Goal: Task Accomplishment & Management: Use online tool/utility

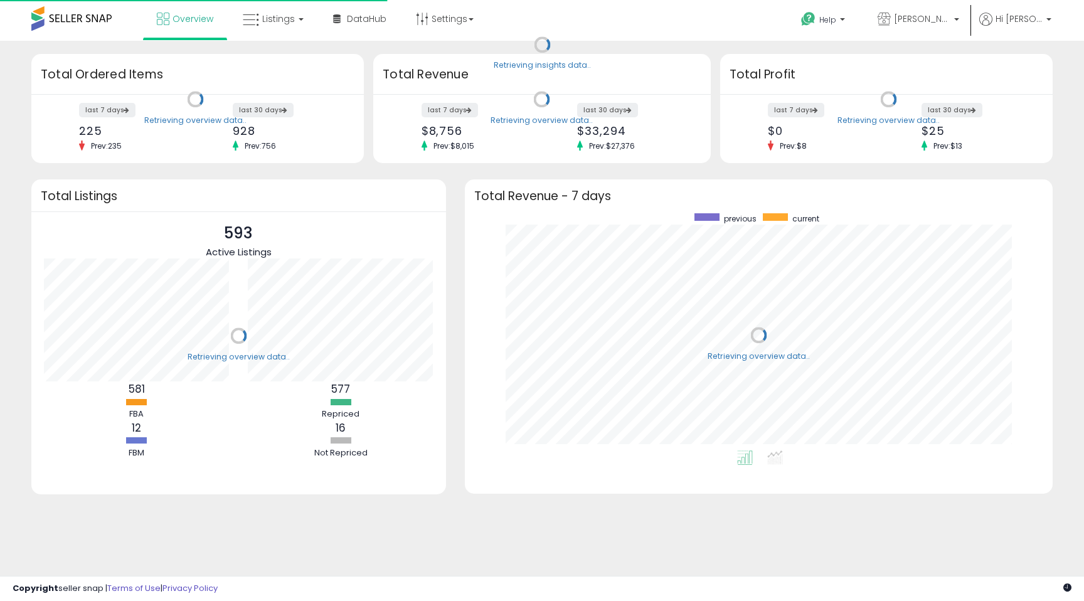
scroll to position [237, 563]
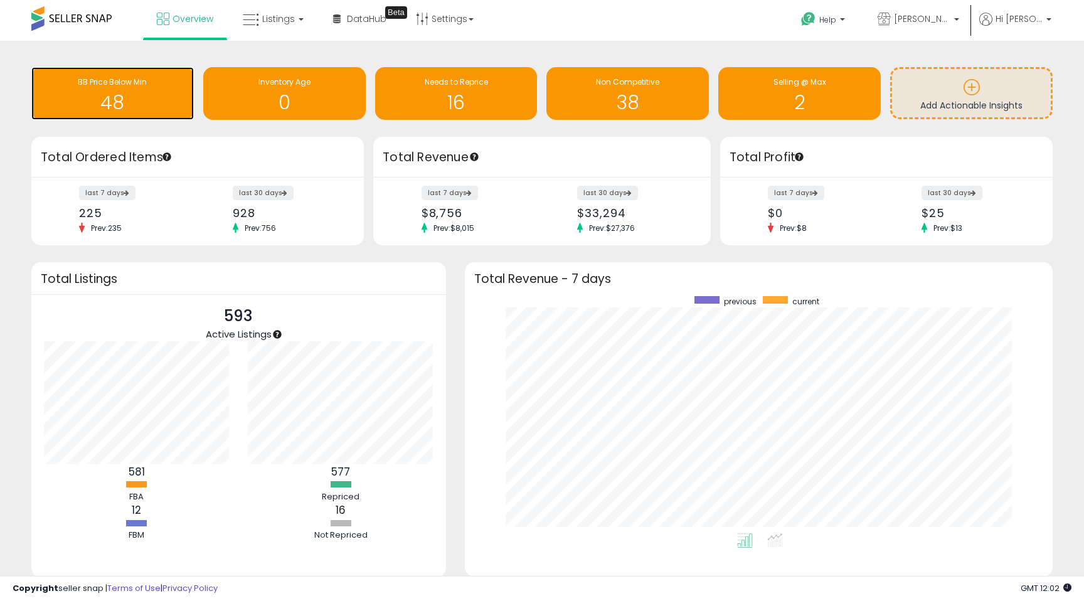
click at [138, 97] on h1 "48" at bounding box center [113, 102] width 150 height 21
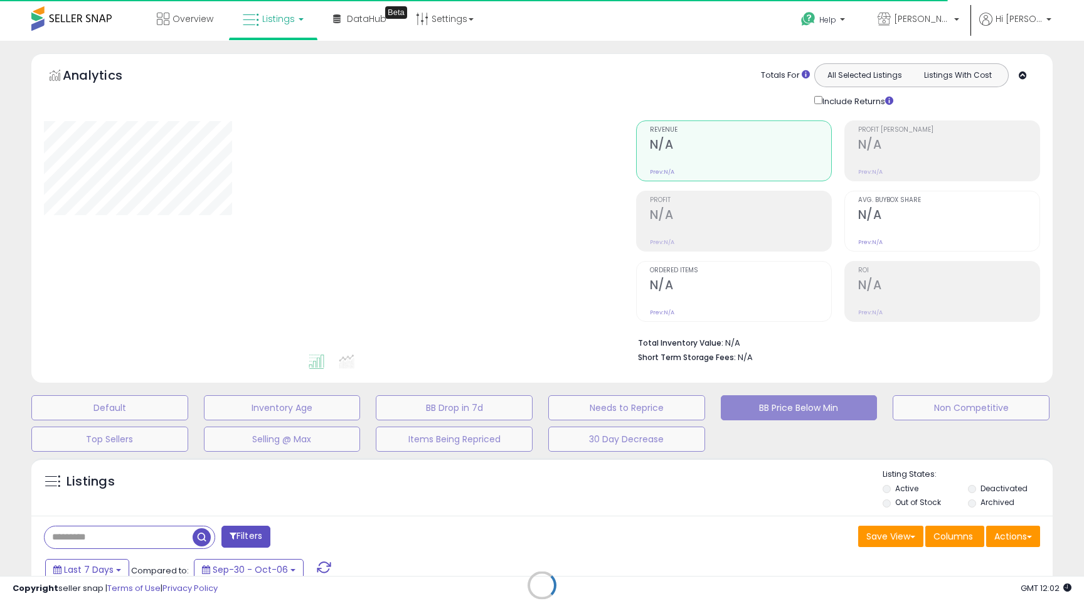
click at [1026, 532] on div "Retrieving listings data.." at bounding box center [542, 595] width 1041 height 286
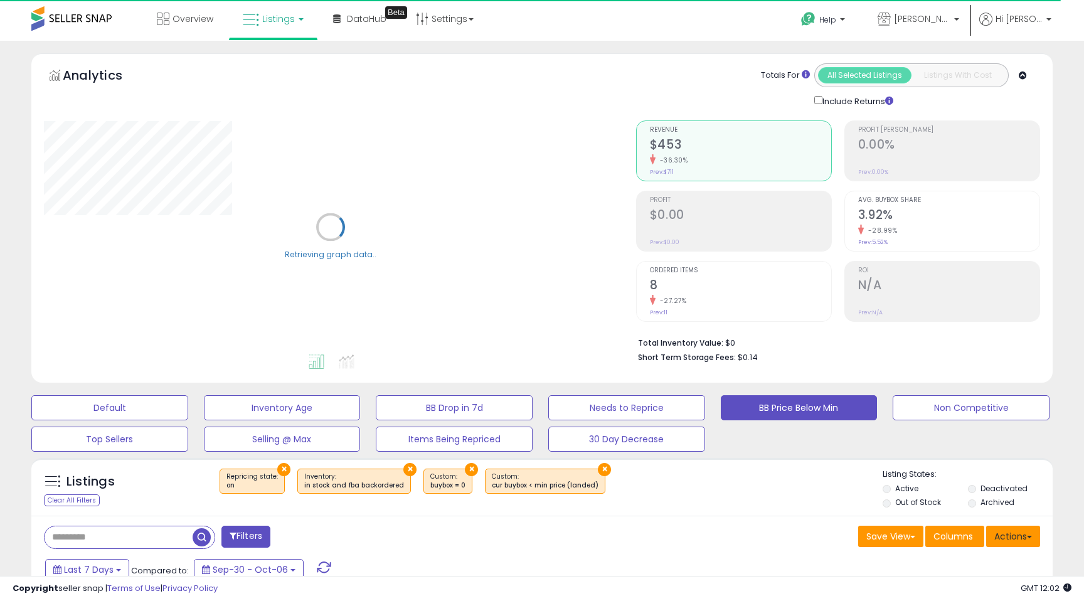
click at [1027, 538] on button "Actions" at bounding box center [1014, 536] width 54 height 21
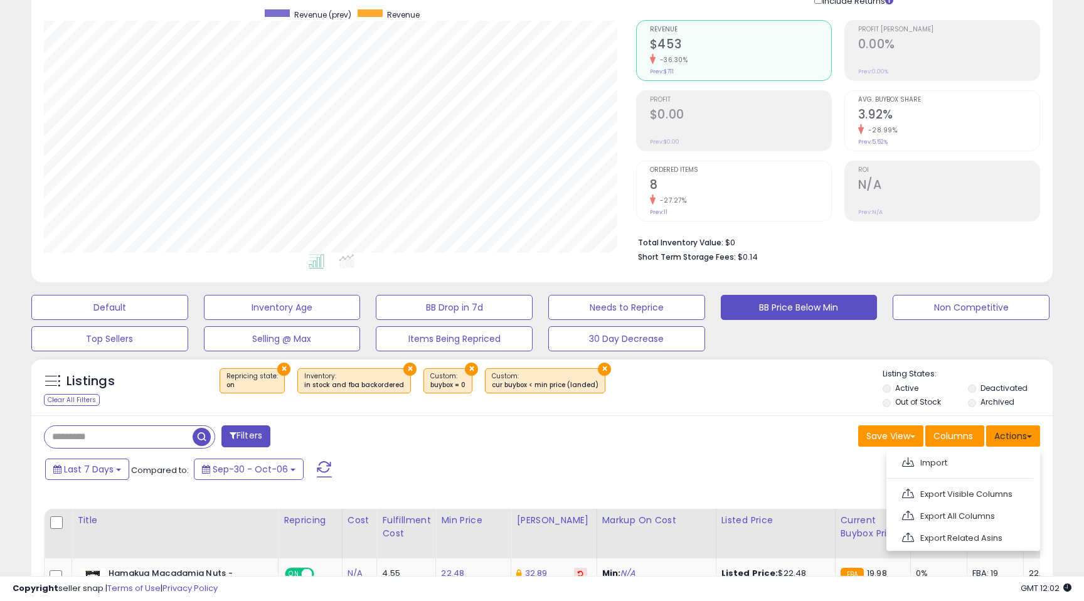
scroll to position [105, 0]
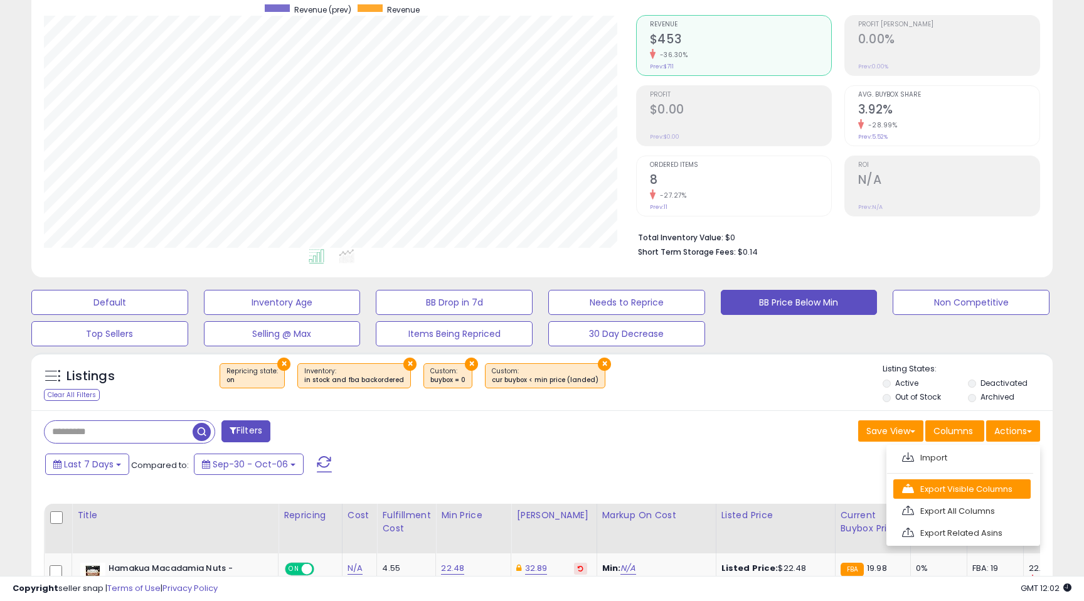
click at [964, 484] on link "Export Visible Columns" at bounding box center [962, 488] width 137 height 19
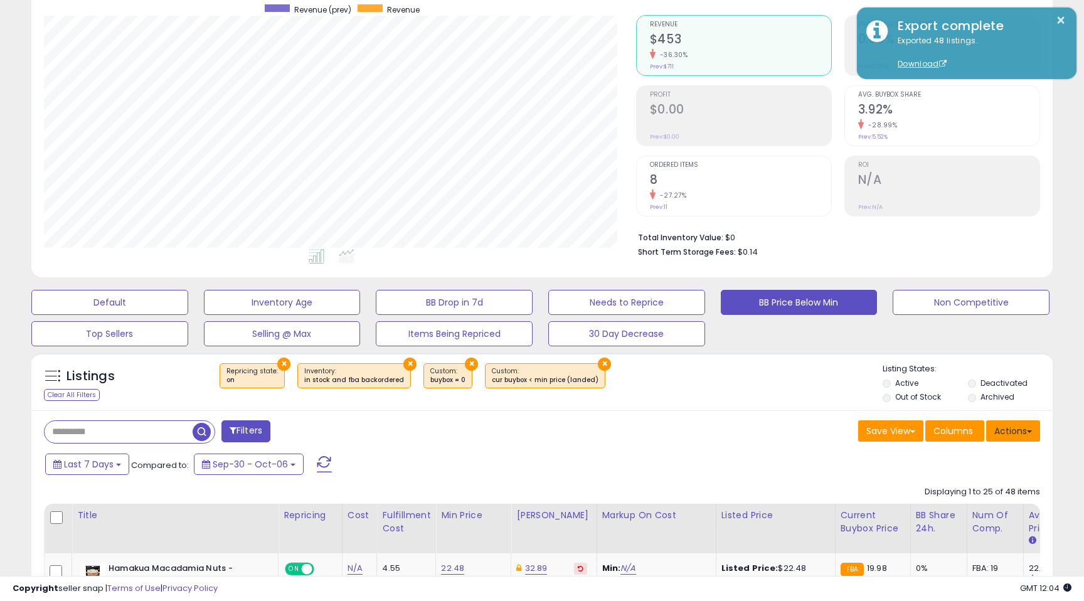
click at [1030, 436] on button "Actions" at bounding box center [1014, 430] width 54 height 21
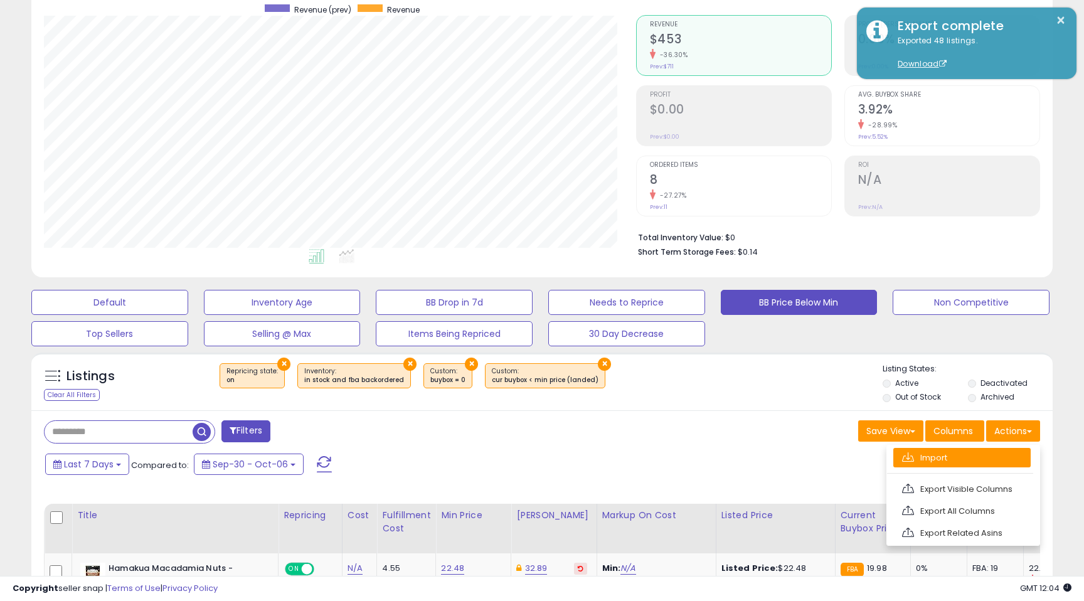
click at [998, 461] on link "Import" at bounding box center [962, 457] width 137 height 19
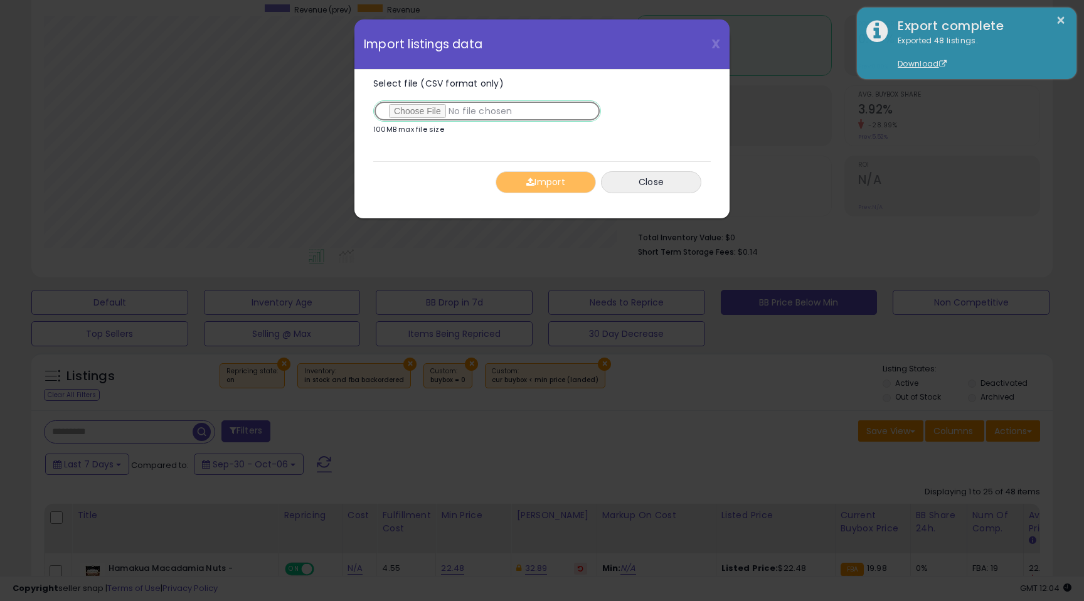
click at [405, 112] on input "Select file (CSV format only)" at bounding box center [487, 110] width 228 height 21
type input "**********"
click at [535, 185] on button "Import" at bounding box center [546, 182] width 100 height 22
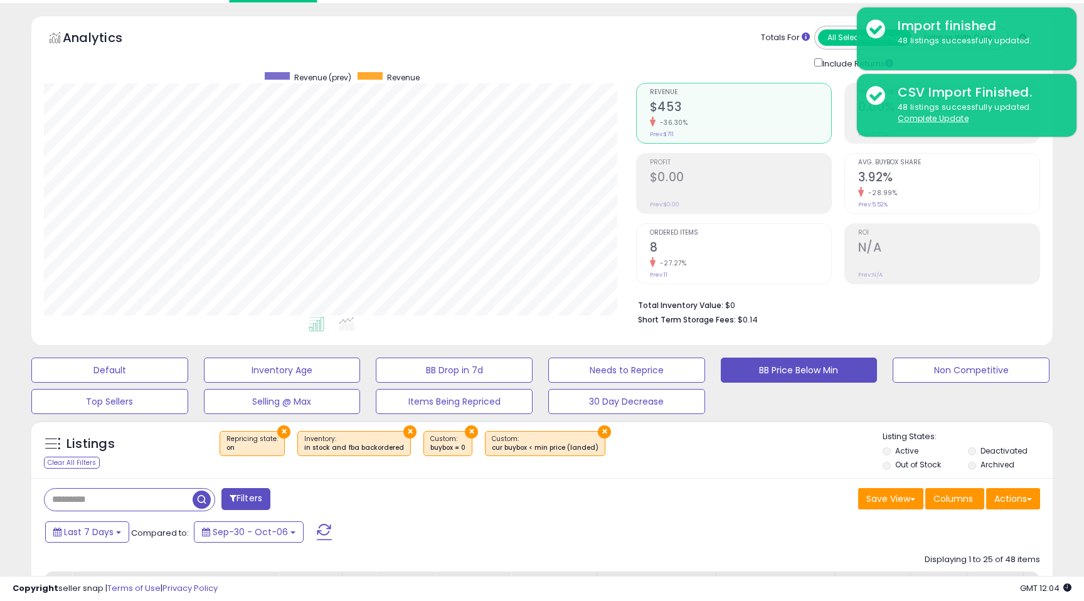
scroll to position [0, 0]
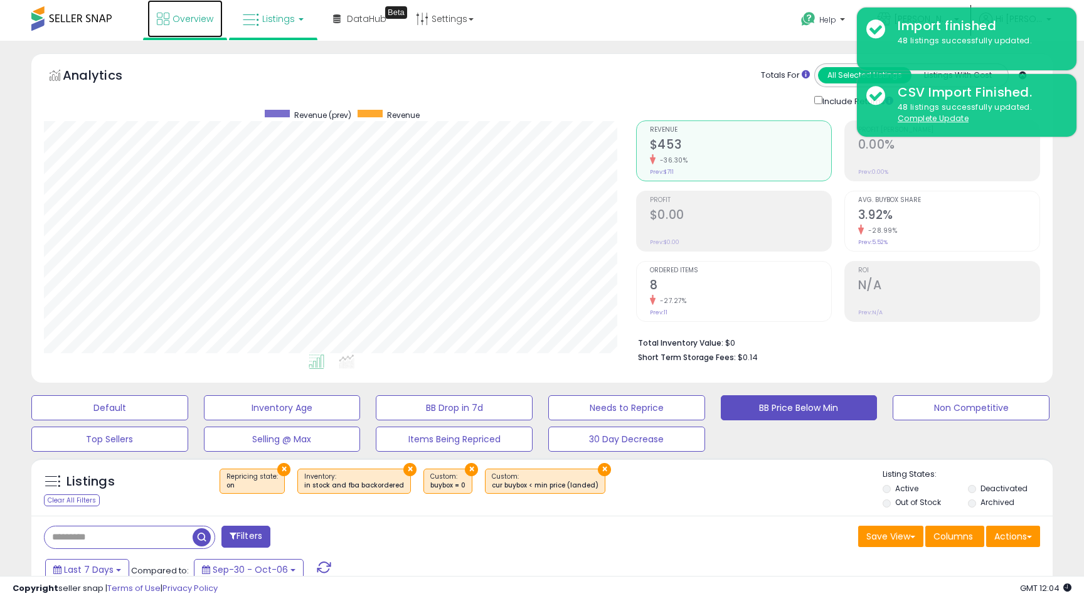
click at [188, 14] on span "Overview" at bounding box center [193, 19] width 41 height 13
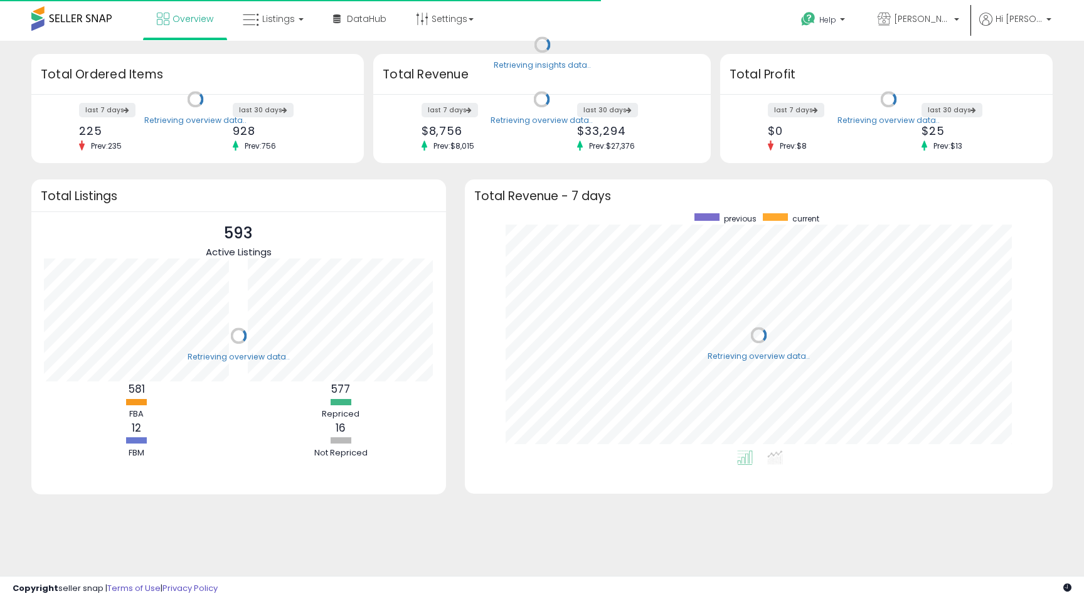
scroll to position [237, 563]
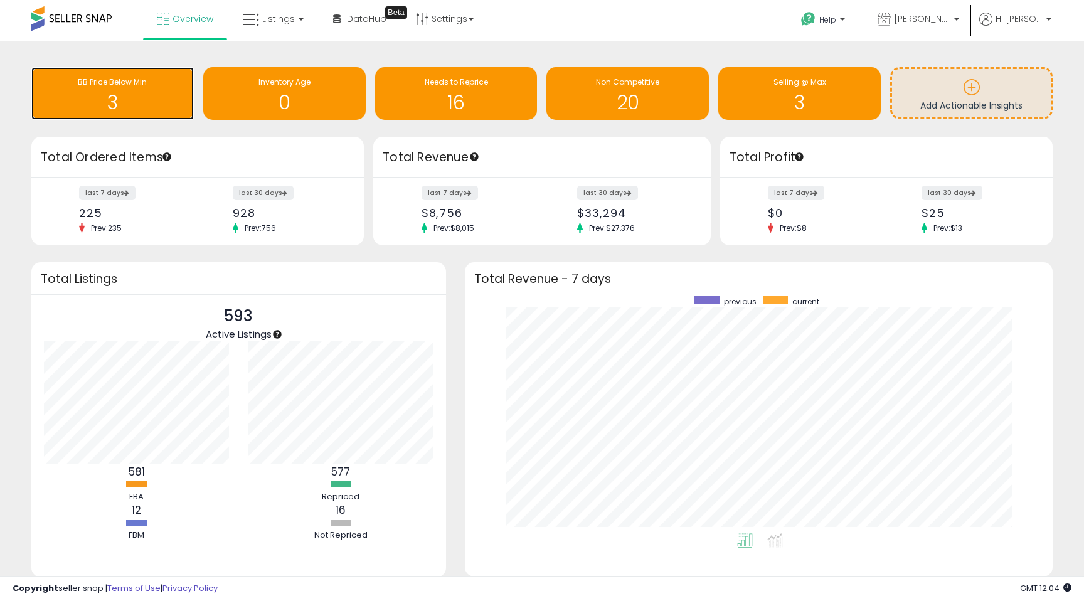
click at [126, 100] on h1 "3" at bounding box center [113, 102] width 150 height 21
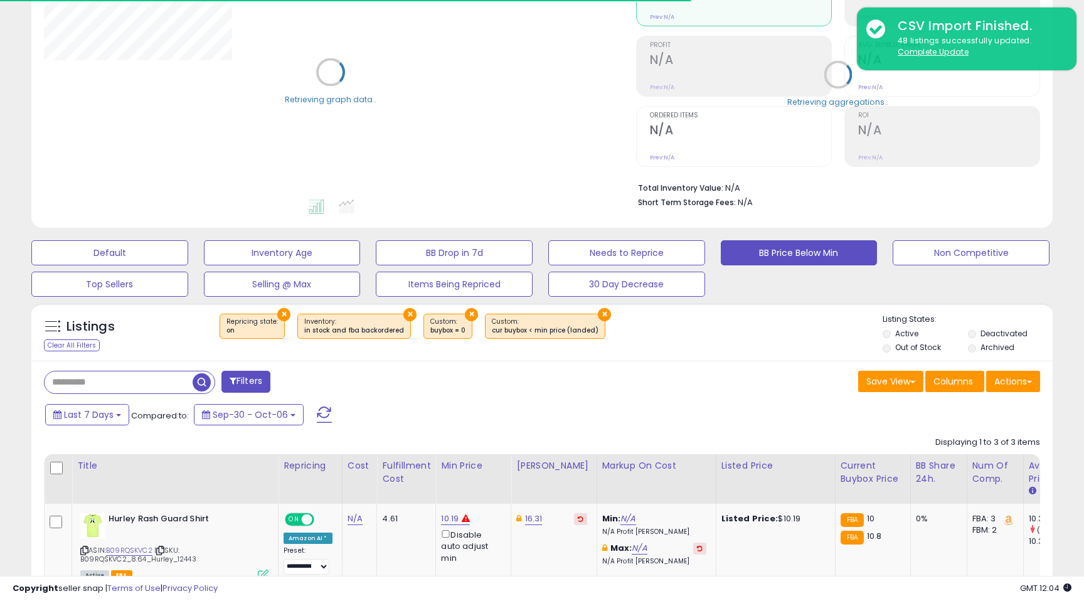
scroll to position [158, 0]
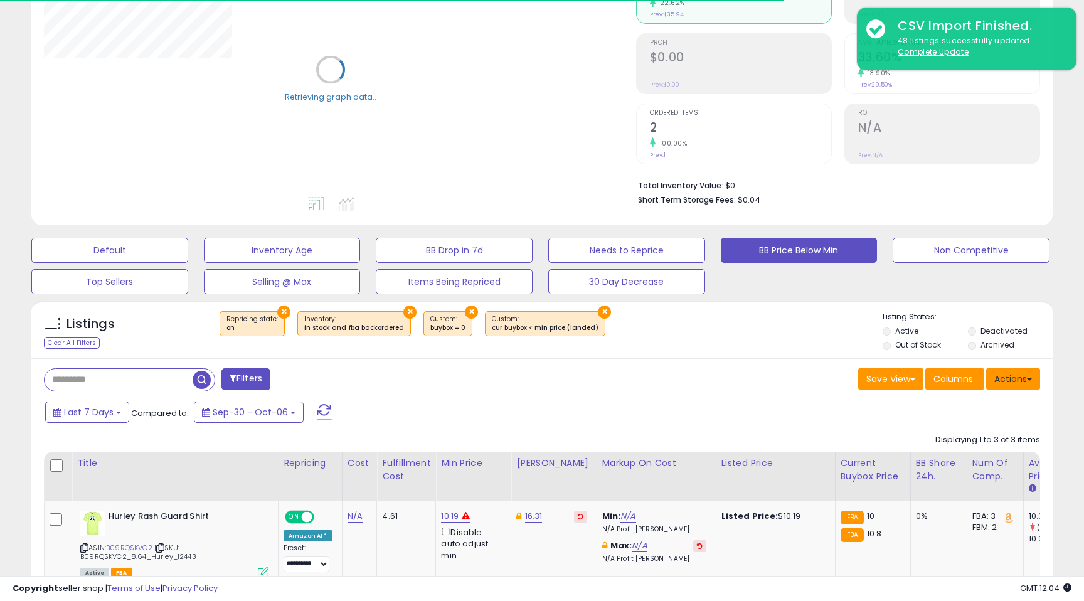
click at [1032, 372] on button "Actions" at bounding box center [1014, 378] width 54 height 21
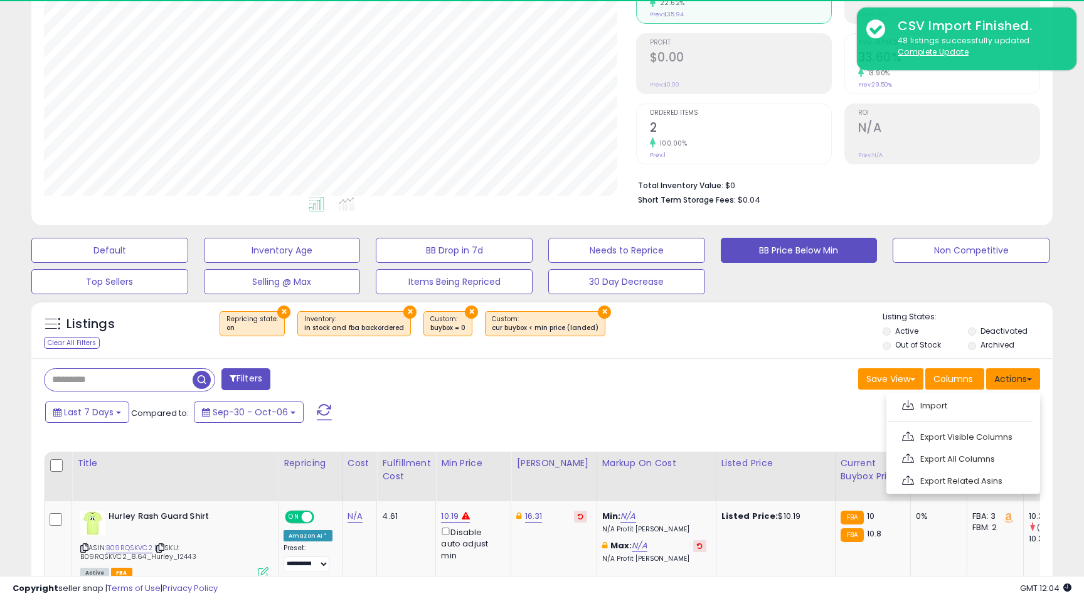
scroll to position [257, 592]
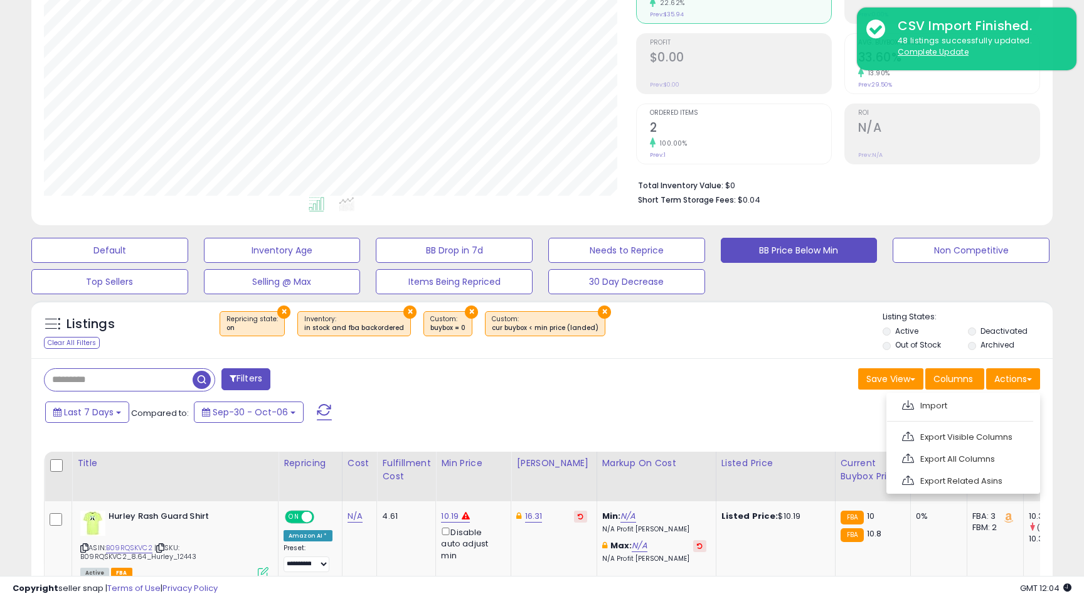
click at [118, 384] on input "text" at bounding box center [119, 380] width 148 height 22
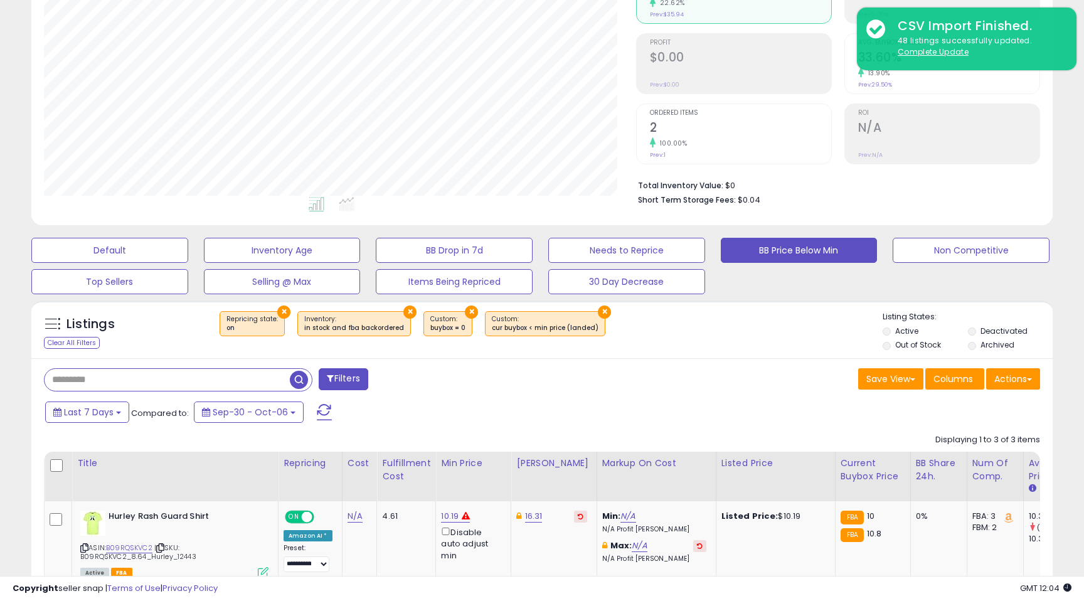
paste input "*****"
type input "*****"
drag, startPoint x: 76, startPoint y: 372, endPoint x: 7, endPoint y: 367, distance: 69.3
click at [7, 367] on div "**********" at bounding box center [542, 377] width 1072 height 963
click at [100, 385] on input "*****" at bounding box center [167, 380] width 245 height 22
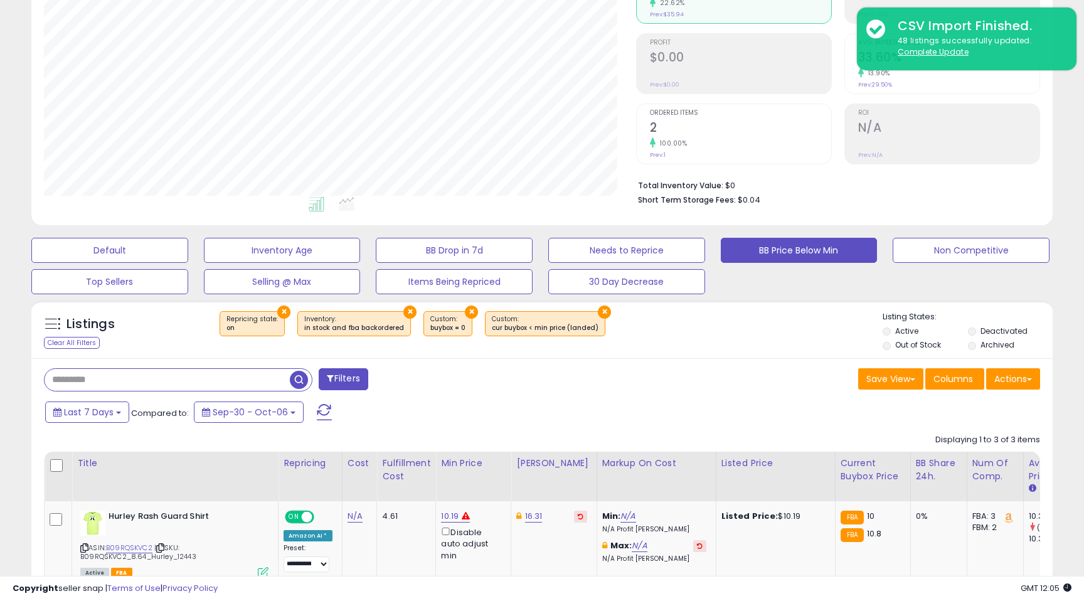
paste input "**********"
type input "**********"
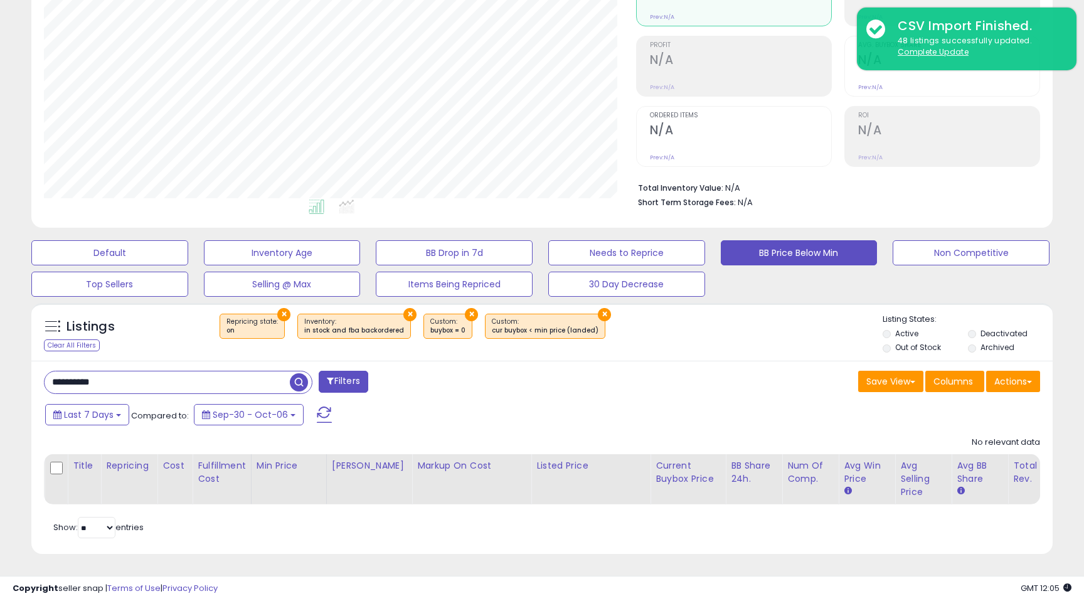
click at [137, 385] on input "**********" at bounding box center [167, 383] width 245 height 22
click at [598, 319] on button "×" at bounding box center [604, 314] width 13 height 13
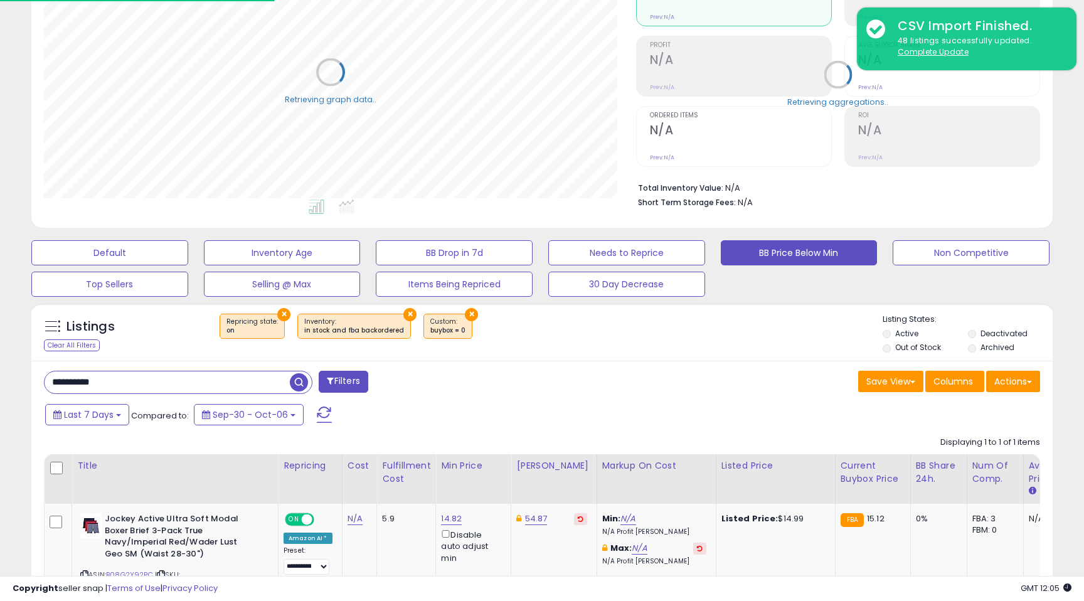
click at [465, 314] on button "×" at bounding box center [471, 314] width 13 height 13
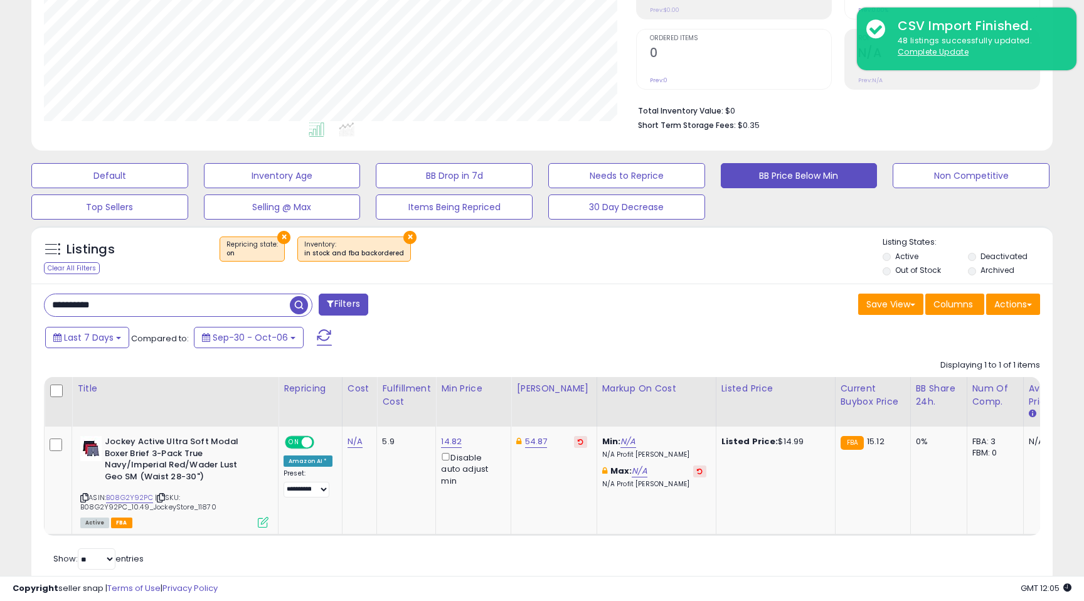
scroll to position [264, 0]
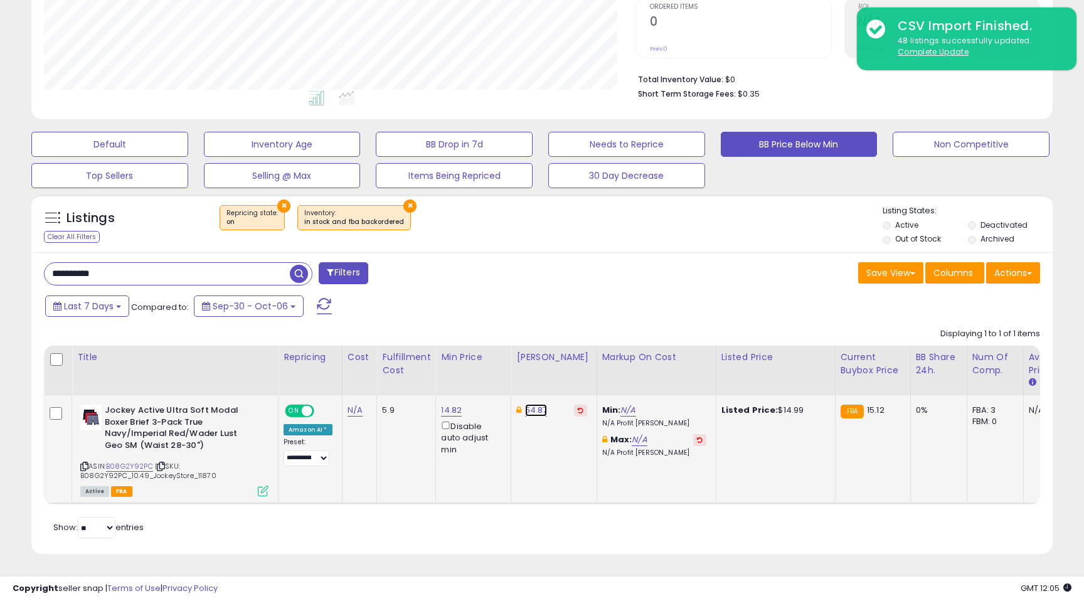
click at [535, 410] on link "54.87" at bounding box center [536, 410] width 23 height 13
drag, startPoint x: 497, startPoint y: 358, endPoint x: 442, endPoint y: 366, distance: 55.1
click at [442, 366] on div "***** This will override store markup" at bounding box center [526, 374] width 181 height 46
click at [490, 367] on input "*****" at bounding box center [501, 367] width 112 height 21
type input "**"
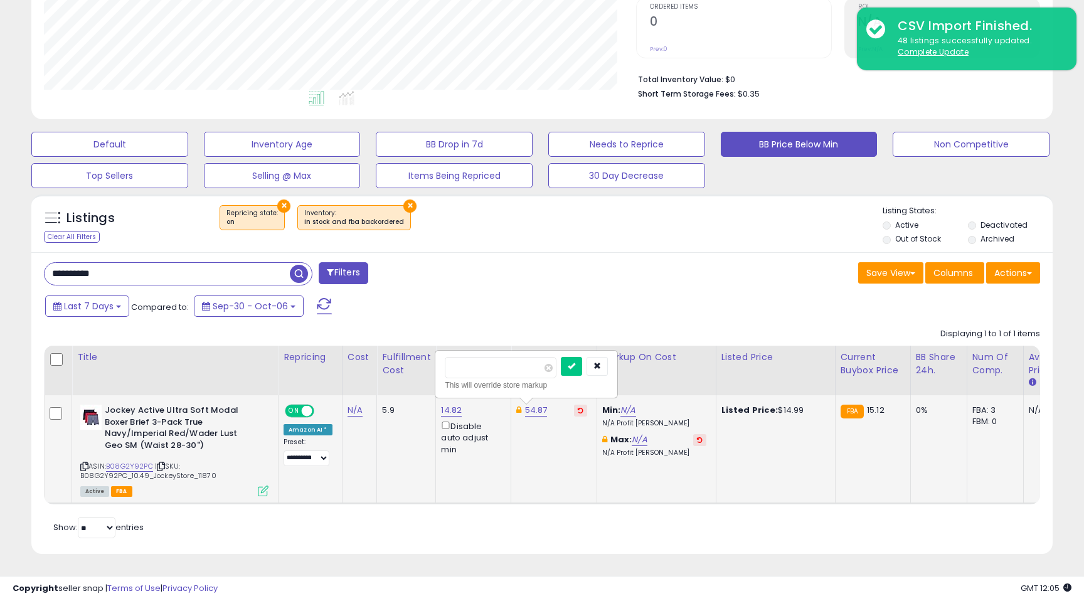
click button "submit" at bounding box center [571, 366] width 21 height 19
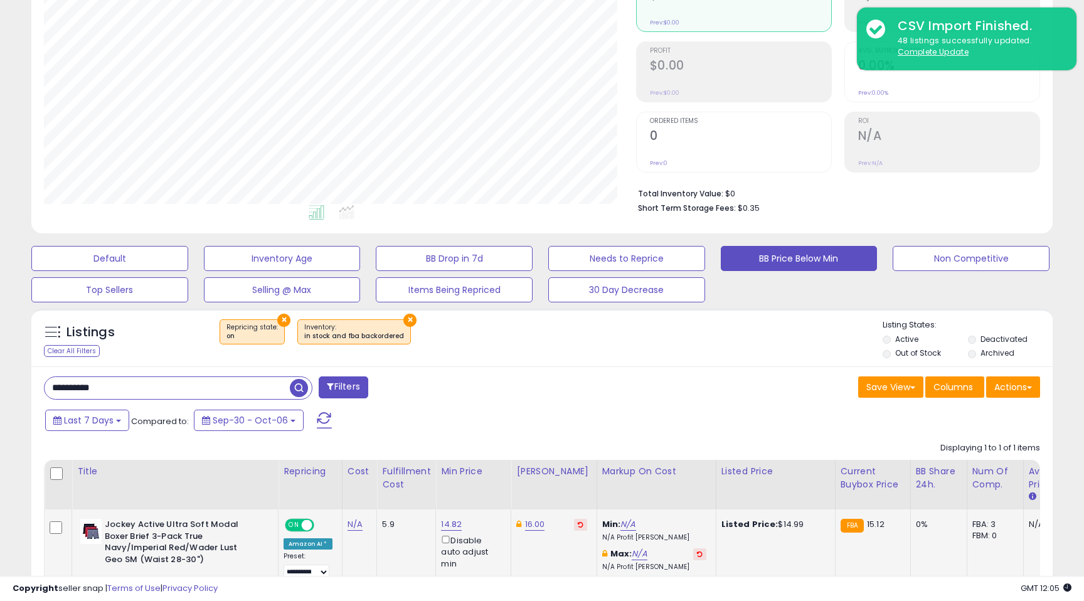
scroll to position [0, 0]
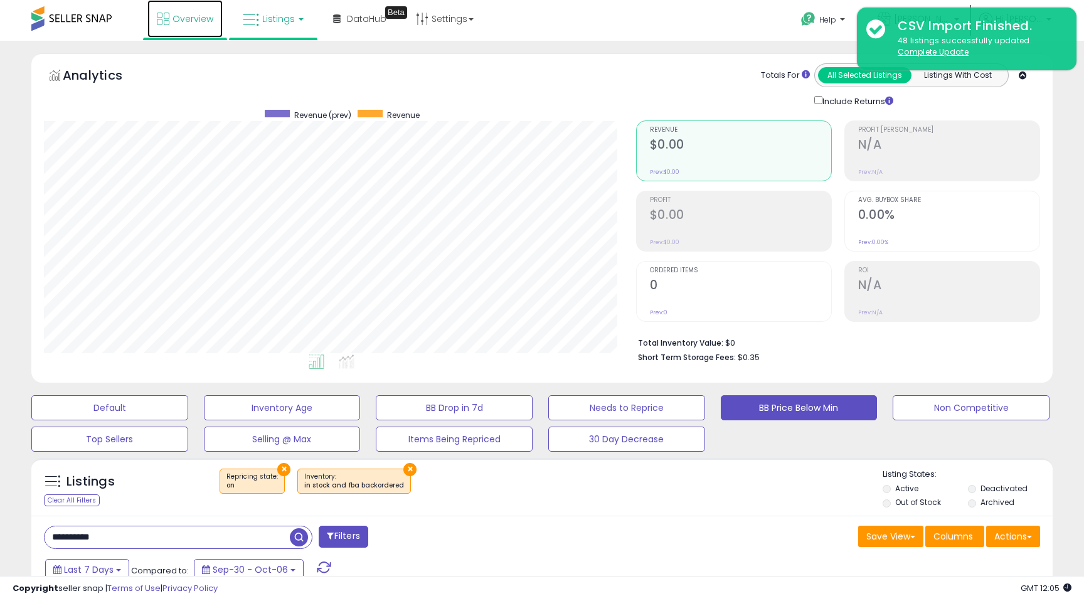
click at [181, 13] on span "Overview" at bounding box center [193, 19] width 41 height 13
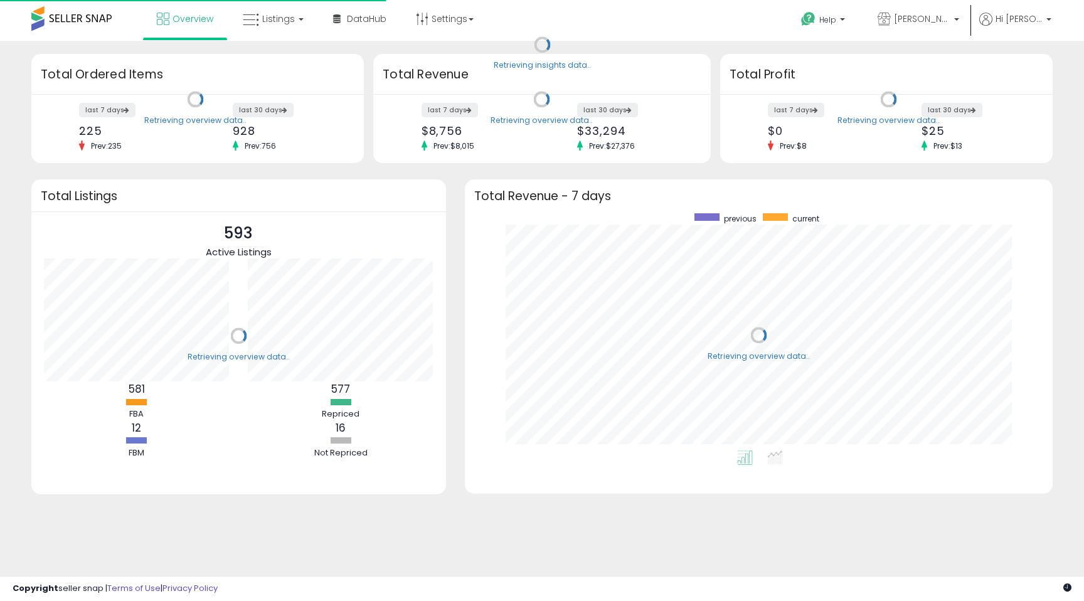
scroll to position [237, 563]
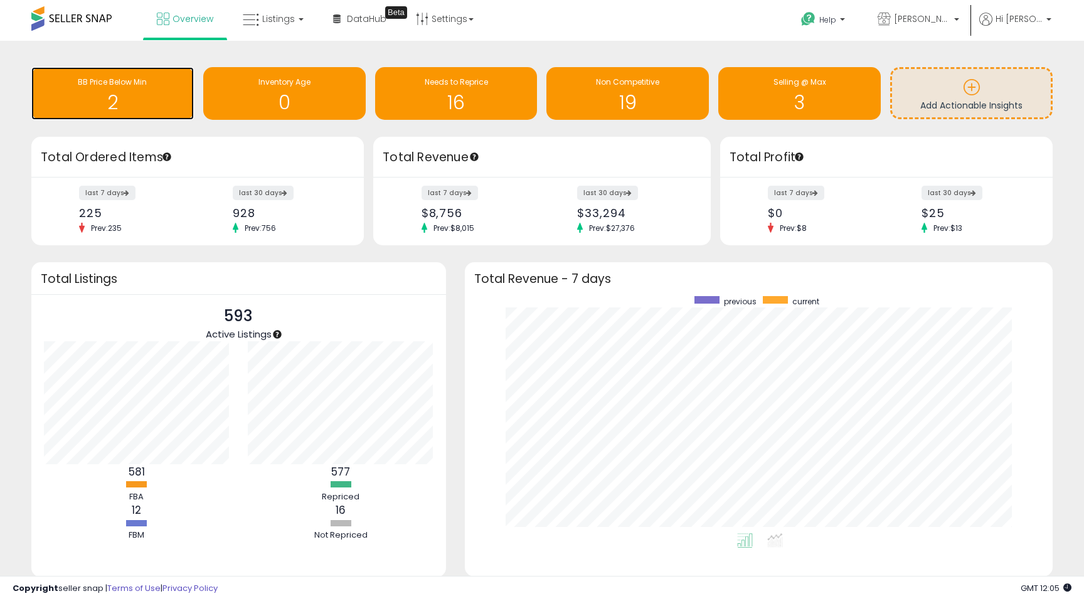
click at [114, 107] on h1 "2" at bounding box center [113, 102] width 150 height 21
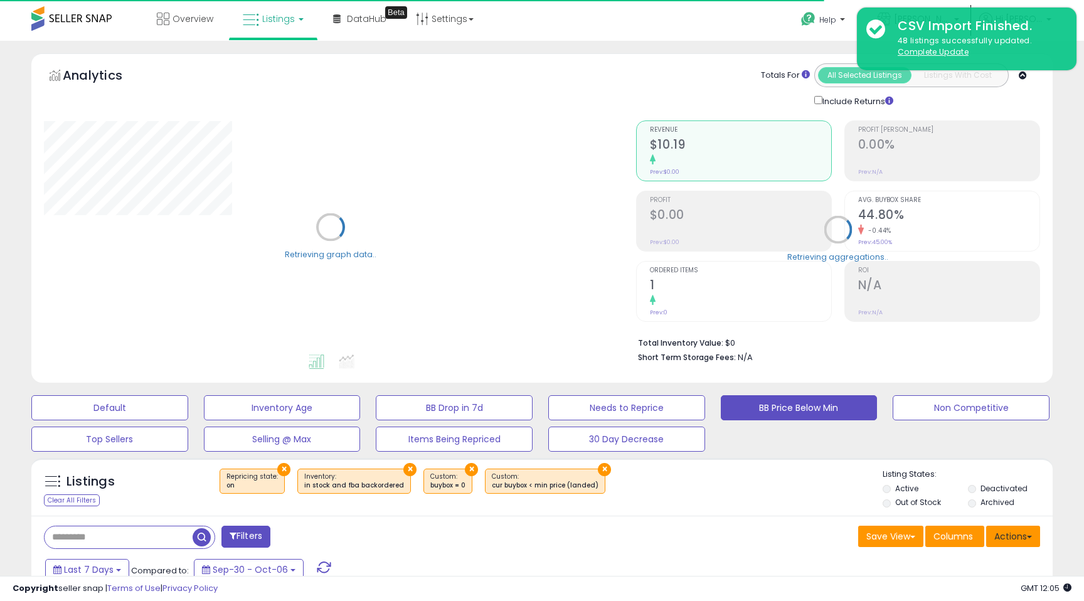
click at [1023, 537] on button "Actions" at bounding box center [1014, 536] width 54 height 21
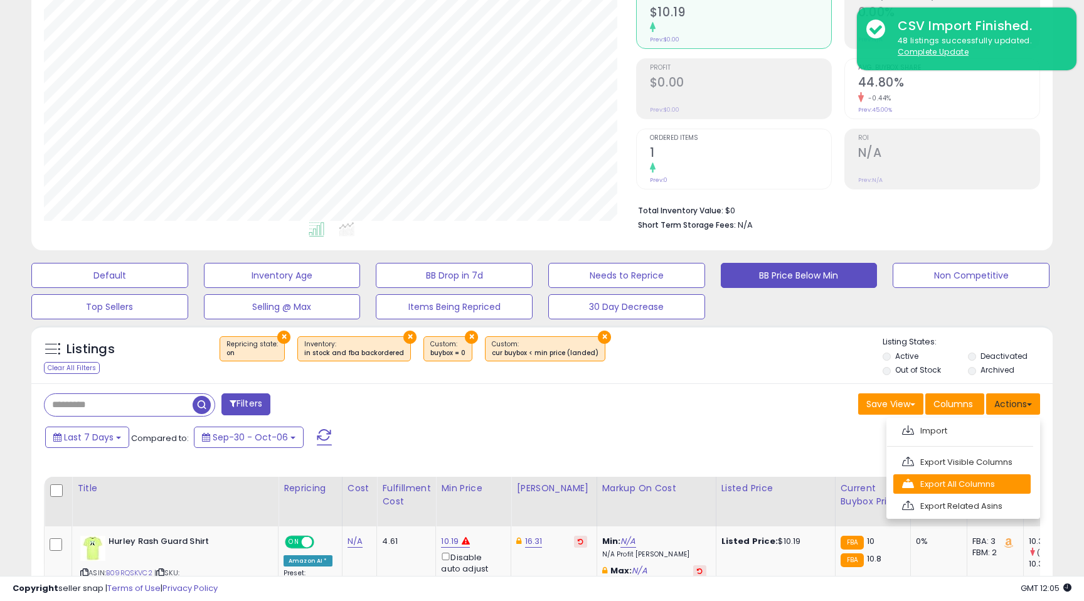
scroll to position [139, 0]
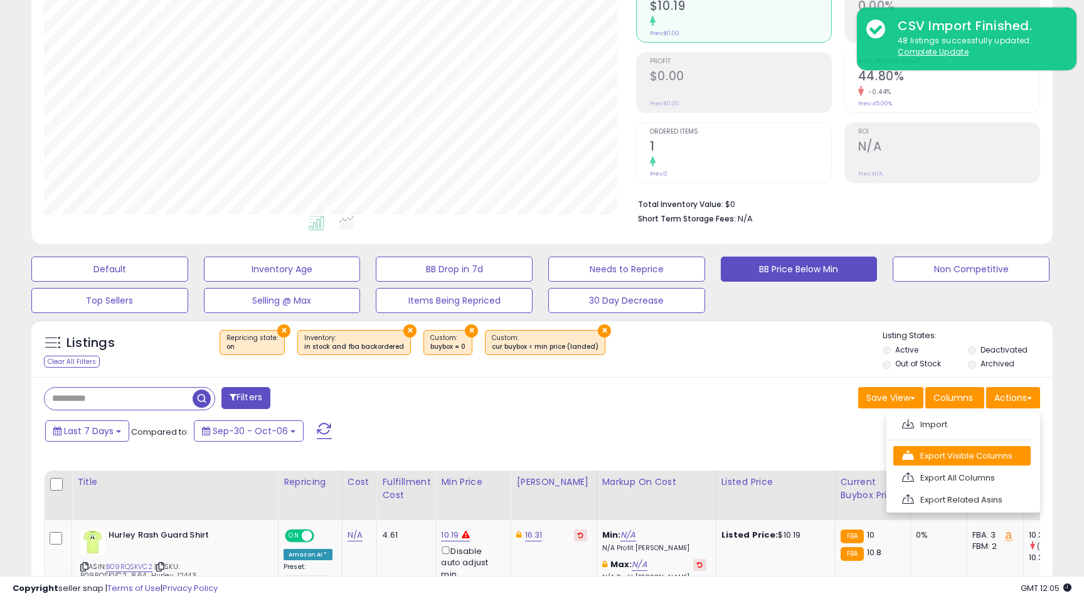
click at [975, 458] on link "Export Visible Columns" at bounding box center [962, 455] width 137 height 19
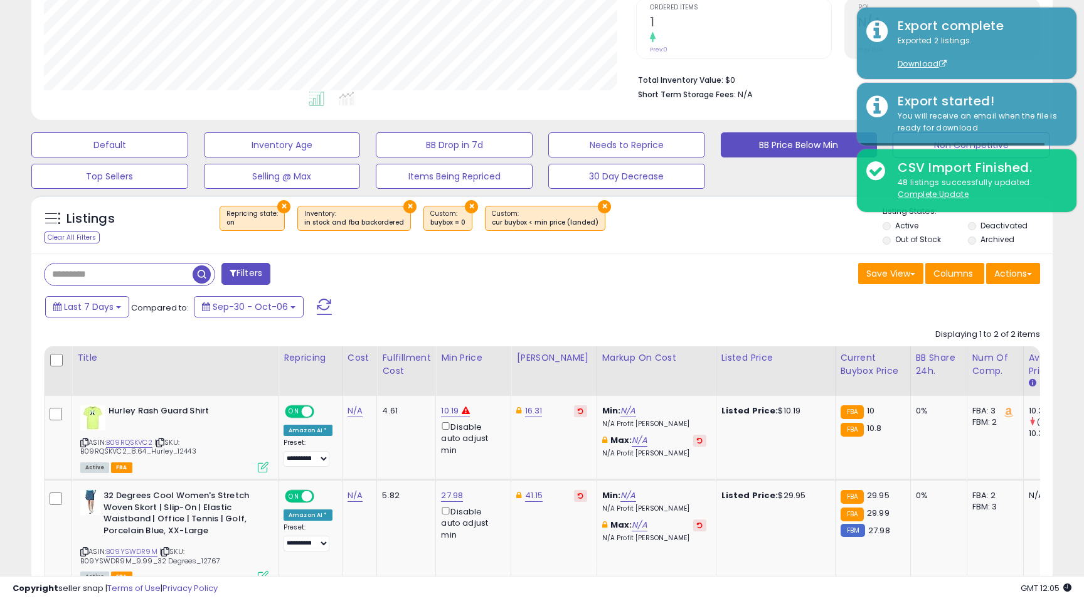
scroll to position [338, 0]
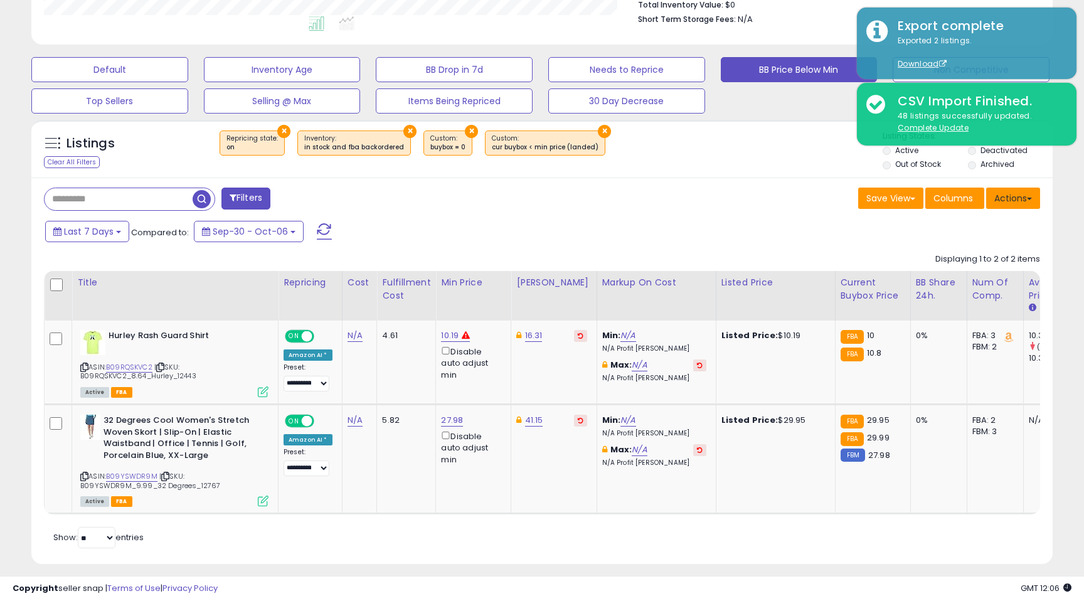
click at [1030, 198] on span at bounding box center [1029, 199] width 5 height 3
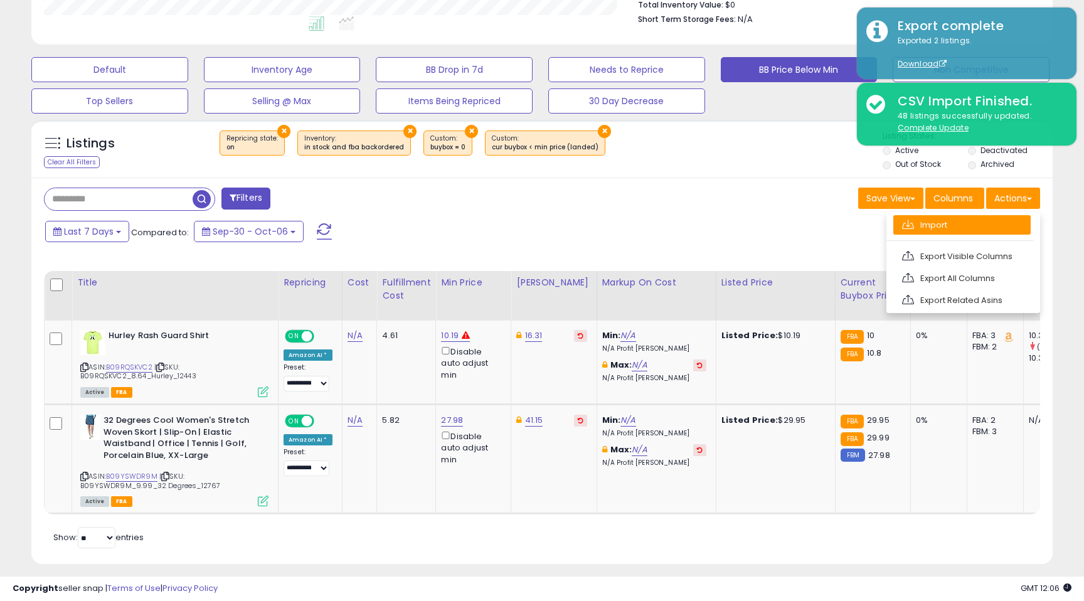
click at [976, 222] on link "Import" at bounding box center [962, 224] width 137 height 19
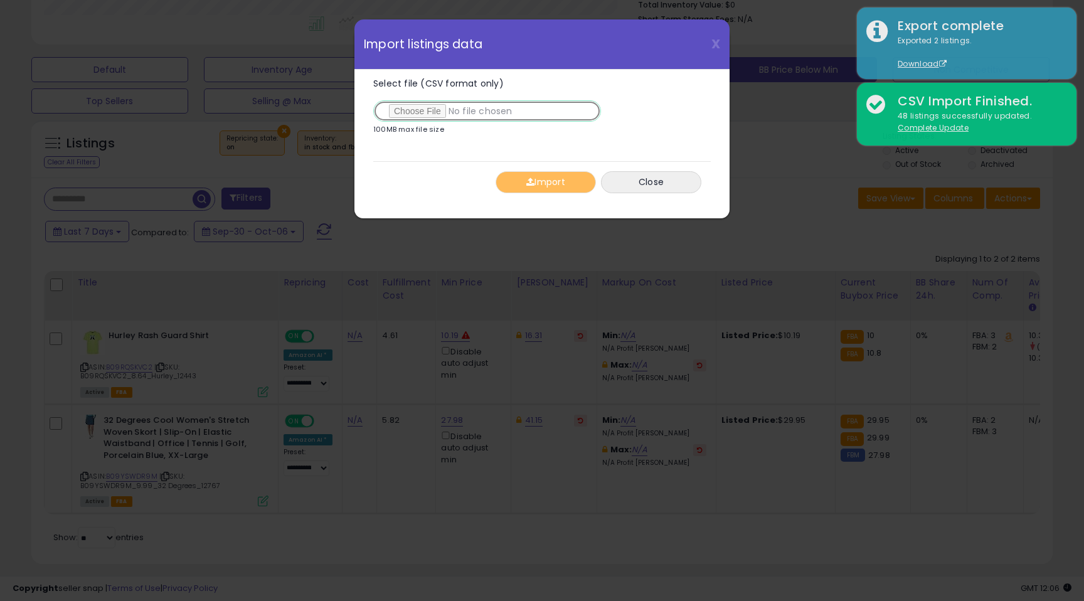
click at [417, 107] on input "Select file (CSV format only)" at bounding box center [487, 110] width 228 height 21
type input "**********"
click at [545, 185] on button "Import" at bounding box center [546, 182] width 100 height 22
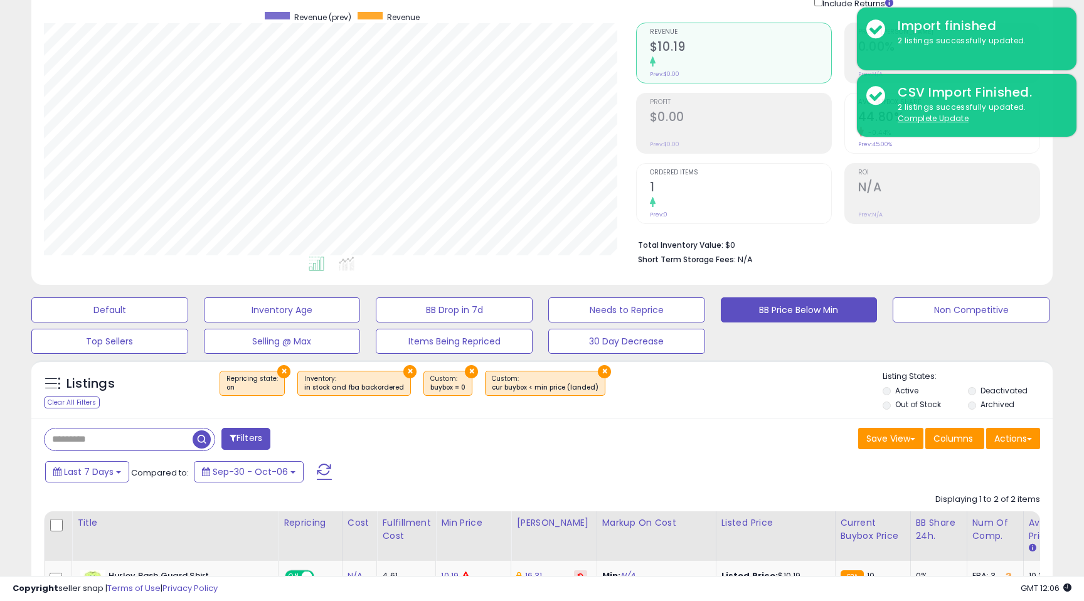
scroll to position [0, 0]
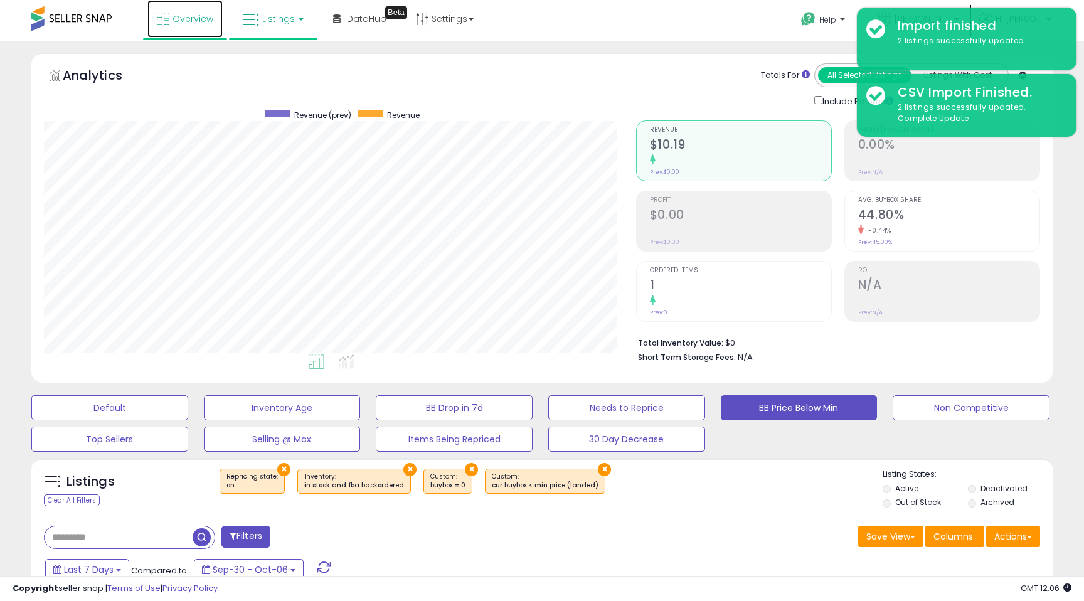
click at [193, 19] on span "Overview" at bounding box center [193, 19] width 41 height 13
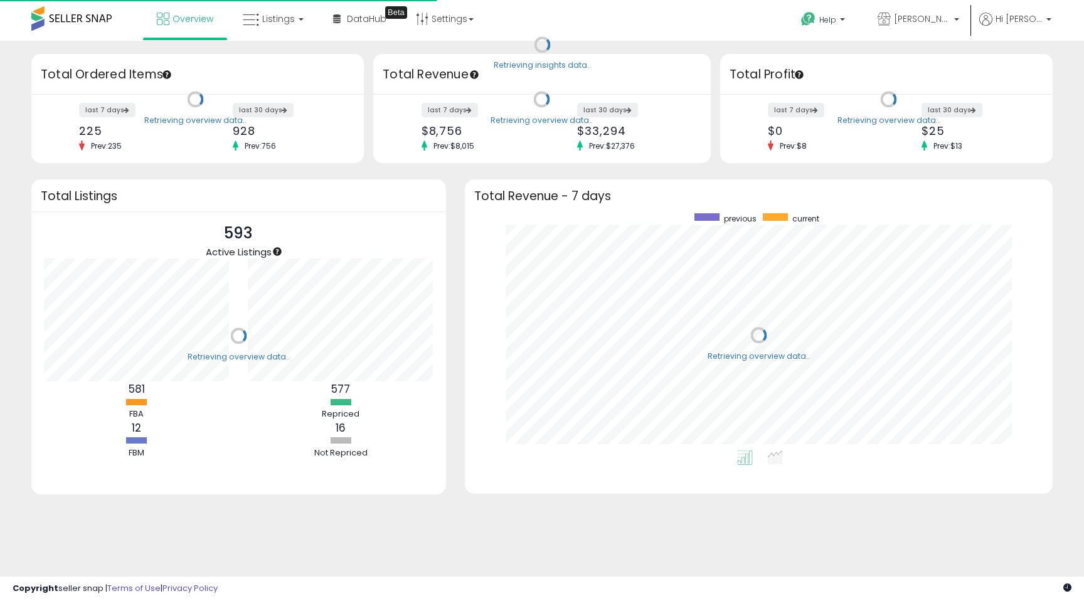
scroll to position [237, 563]
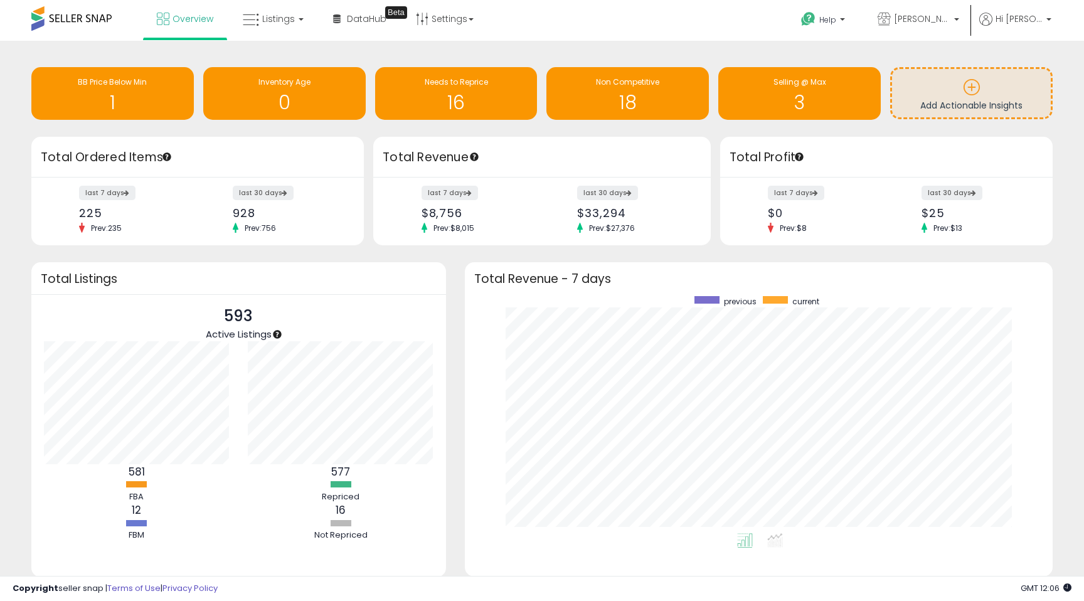
click at [447, 120] on div "Retrieving insights data.. BB Price Below Min 1 Inventory Age 0 Needs to Repric…" at bounding box center [542, 94] width 1041 height 83
click at [450, 108] on h1 "16" at bounding box center [457, 102] width 150 height 21
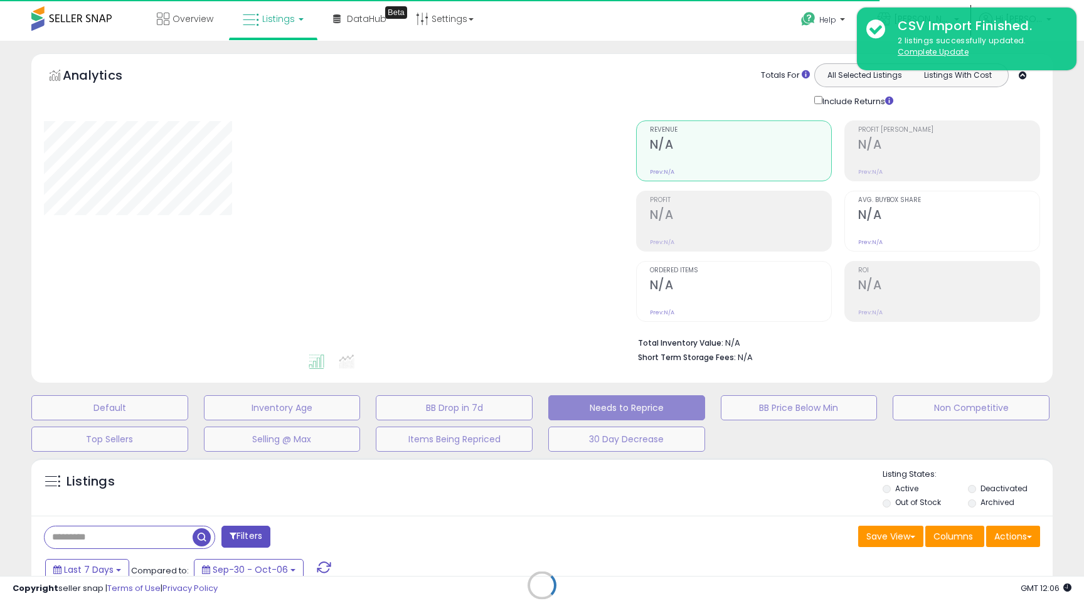
select select "**"
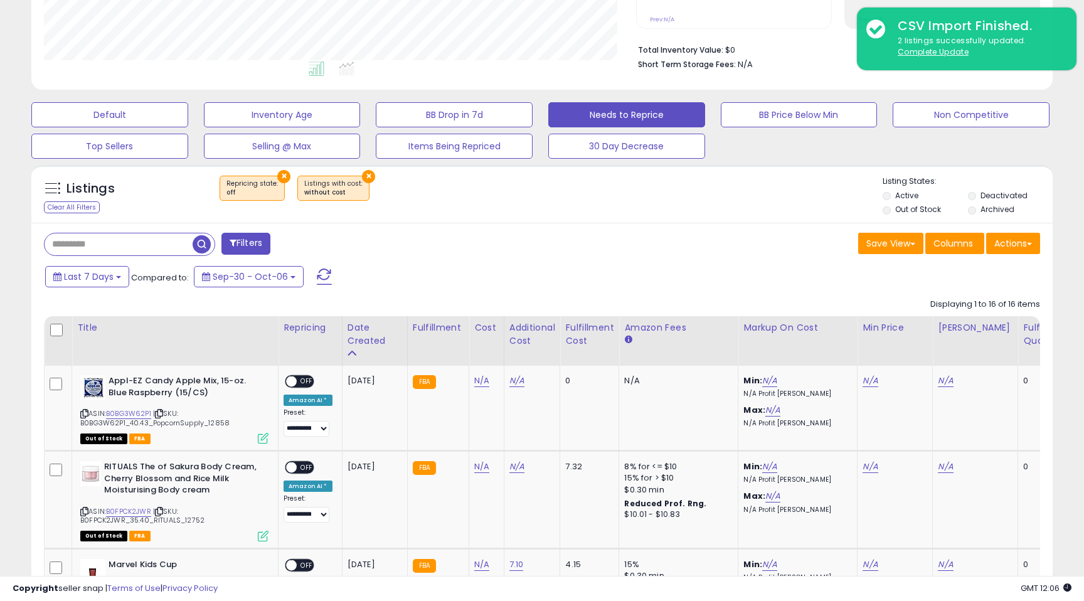
scroll to position [294, 0]
click at [1019, 240] on button "Actions" at bounding box center [1014, 242] width 54 height 21
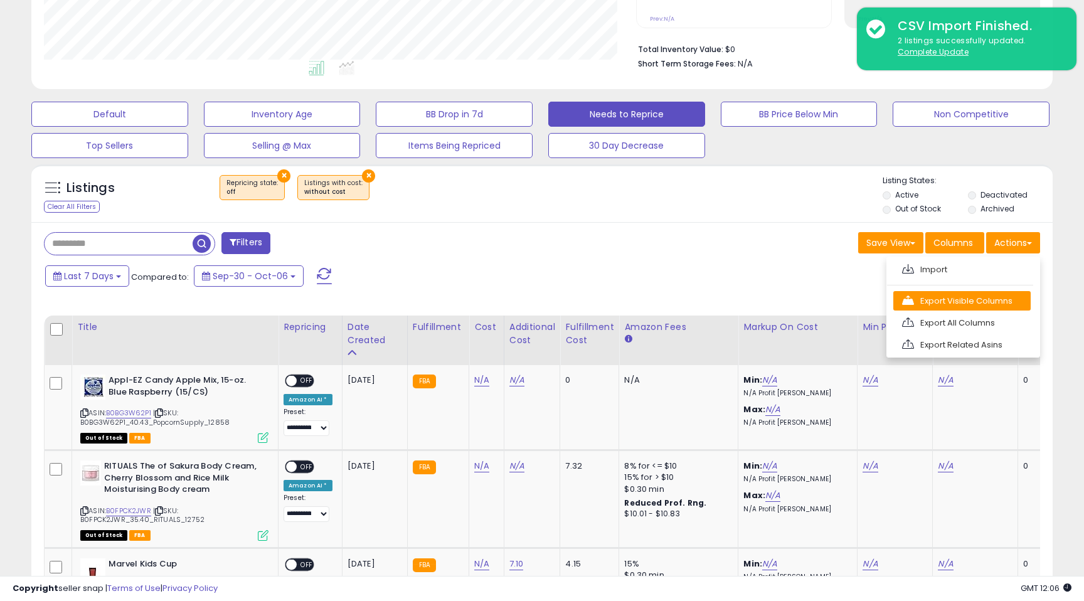
click at [983, 301] on link "Export Visible Columns" at bounding box center [962, 300] width 137 height 19
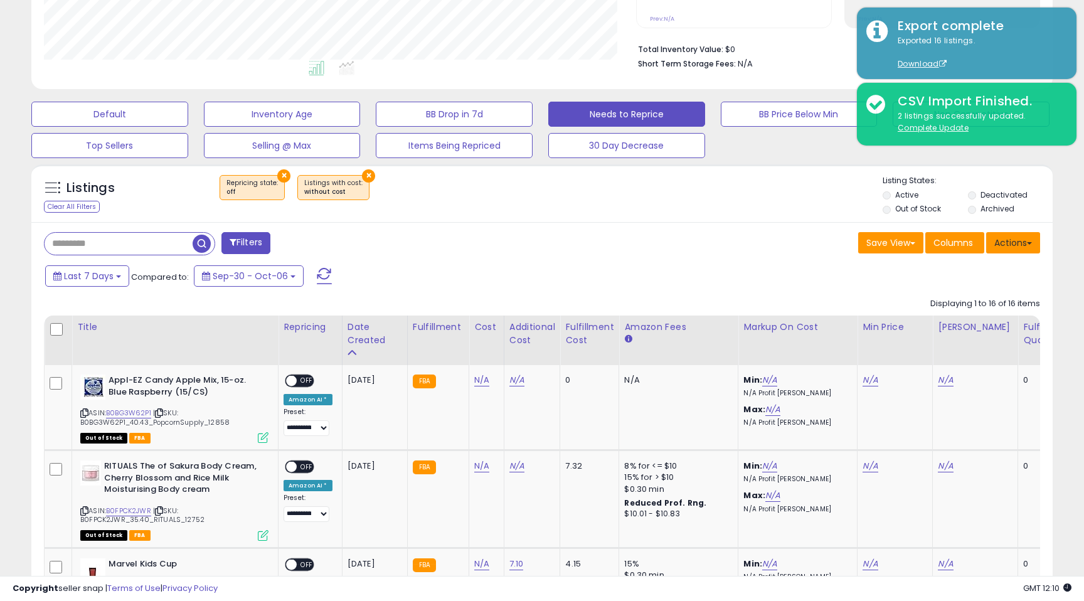
click at [1027, 240] on button "Actions" at bounding box center [1014, 242] width 54 height 21
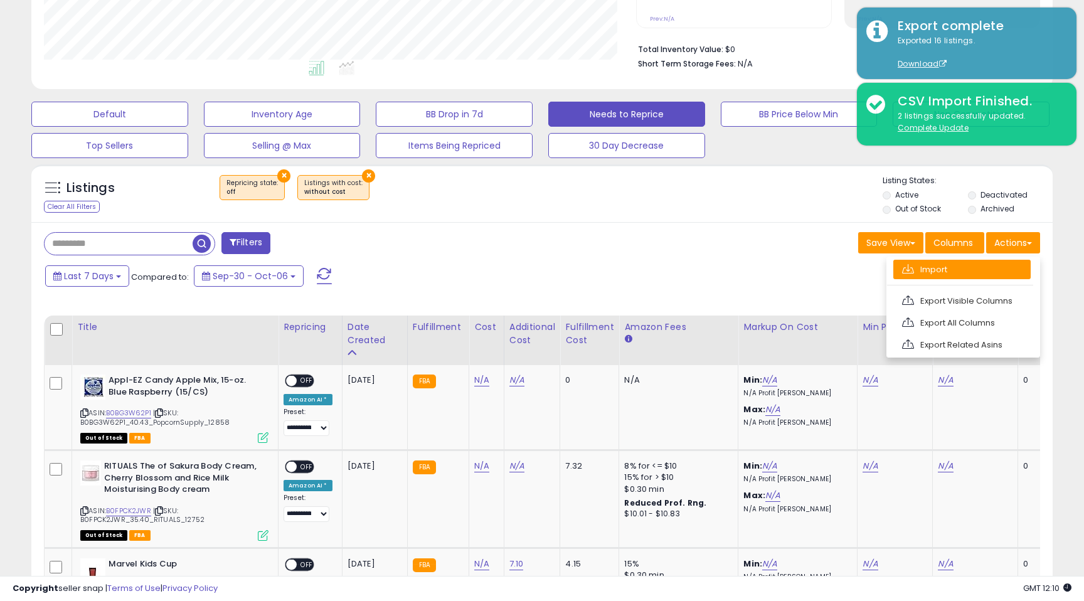
click at [983, 274] on link "Import" at bounding box center [962, 269] width 137 height 19
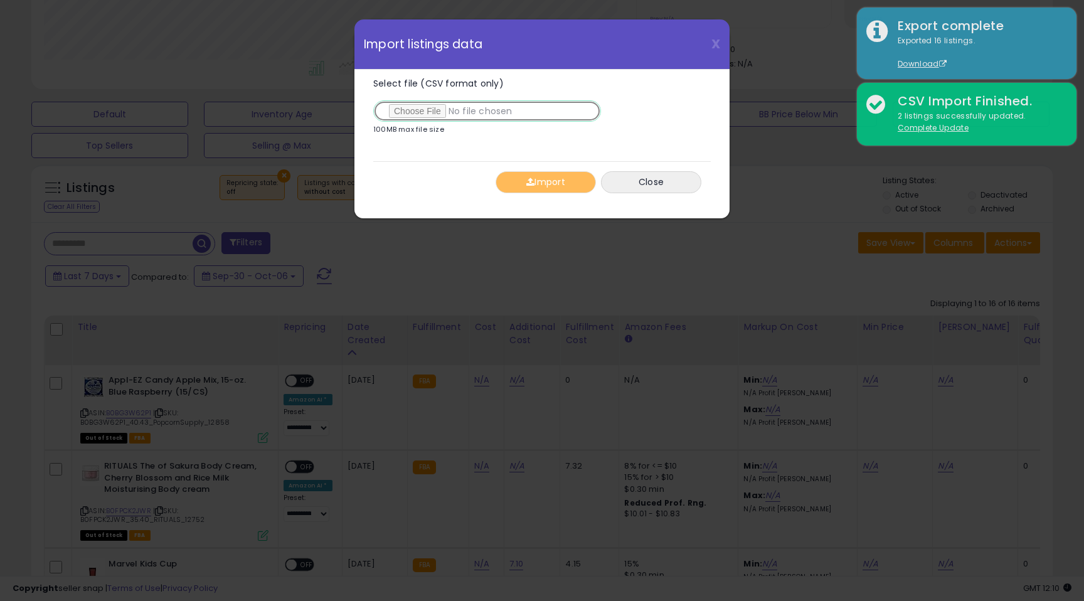
click at [446, 114] on input "Select file (CSV format only)" at bounding box center [487, 110] width 228 height 21
type input "**********"
click at [527, 185] on span "button" at bounding box center [531, 182] width 8 height 9
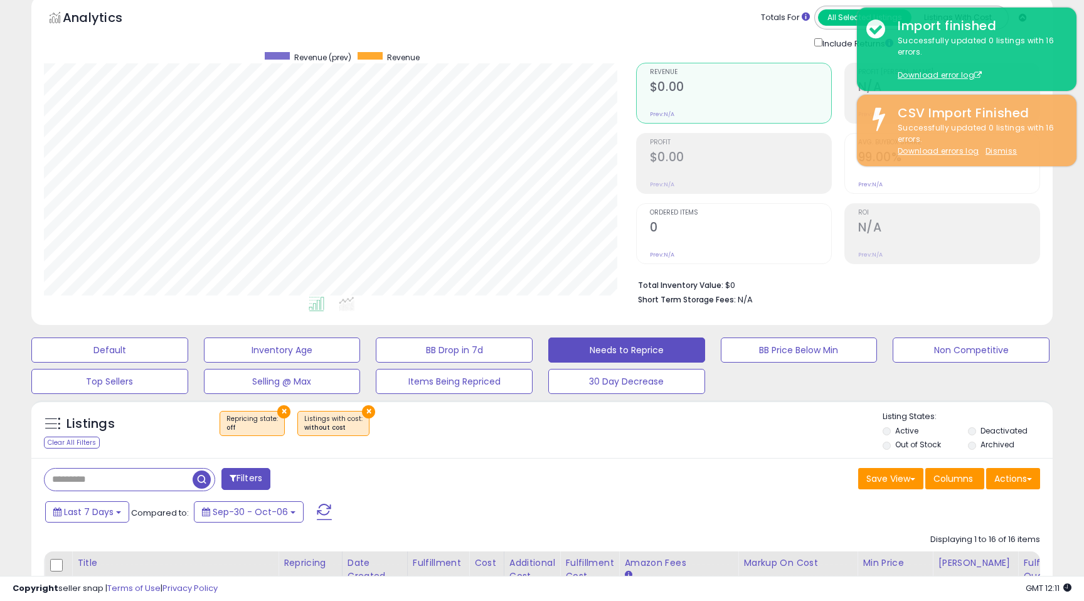
scroll to position [0, 0]
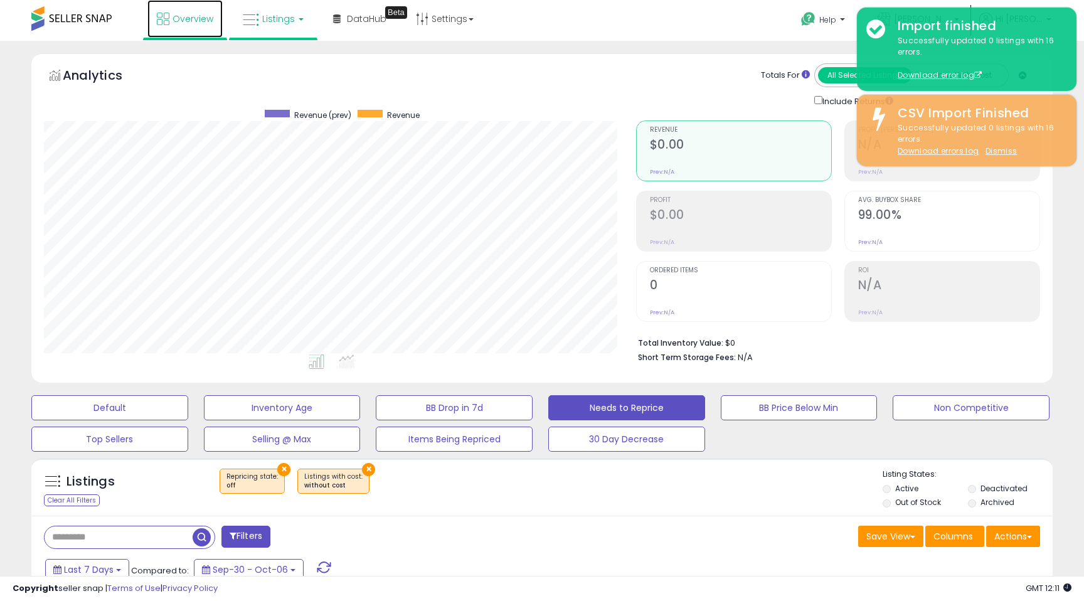
click at [201, 23] on span "Overview" at bounding box center [193, 19] width 41 height 13
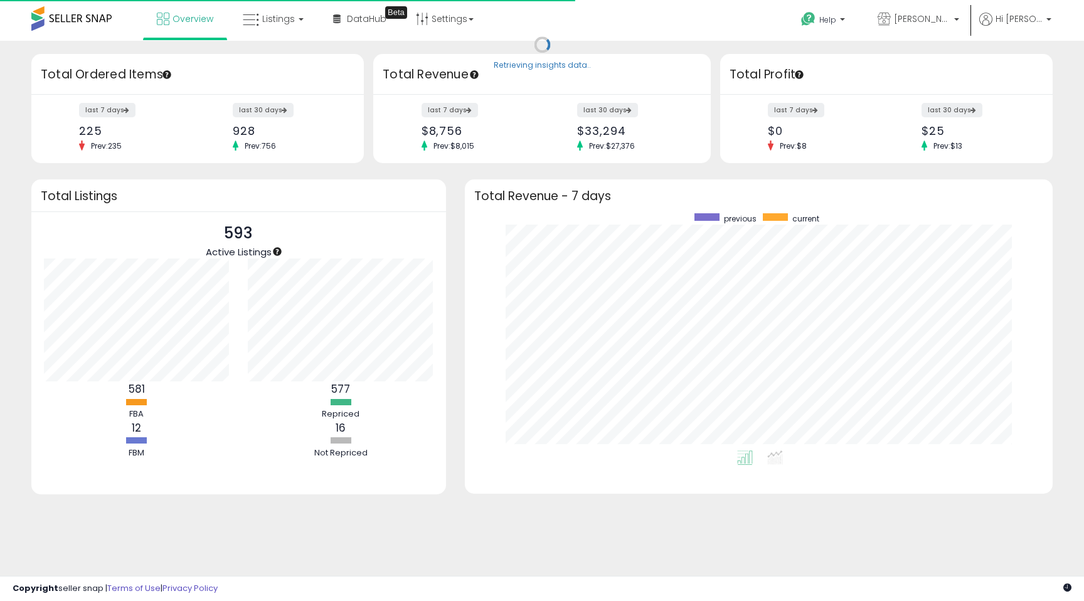
scroll to position [237, 563]
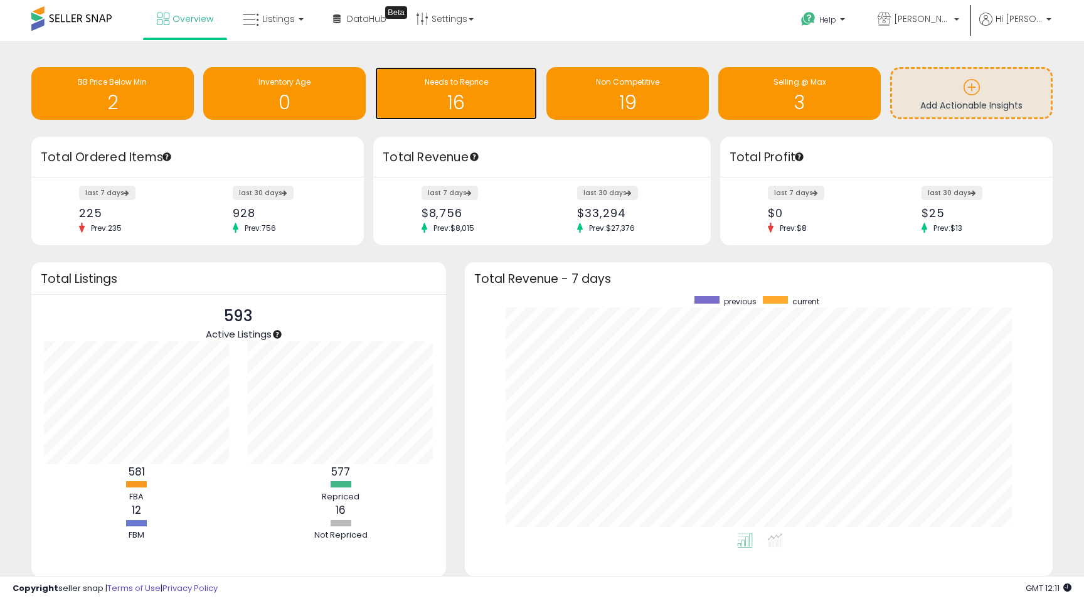
click at [465, 104] on h1 "16" at bounding box center [457, 102] width 150 height 21
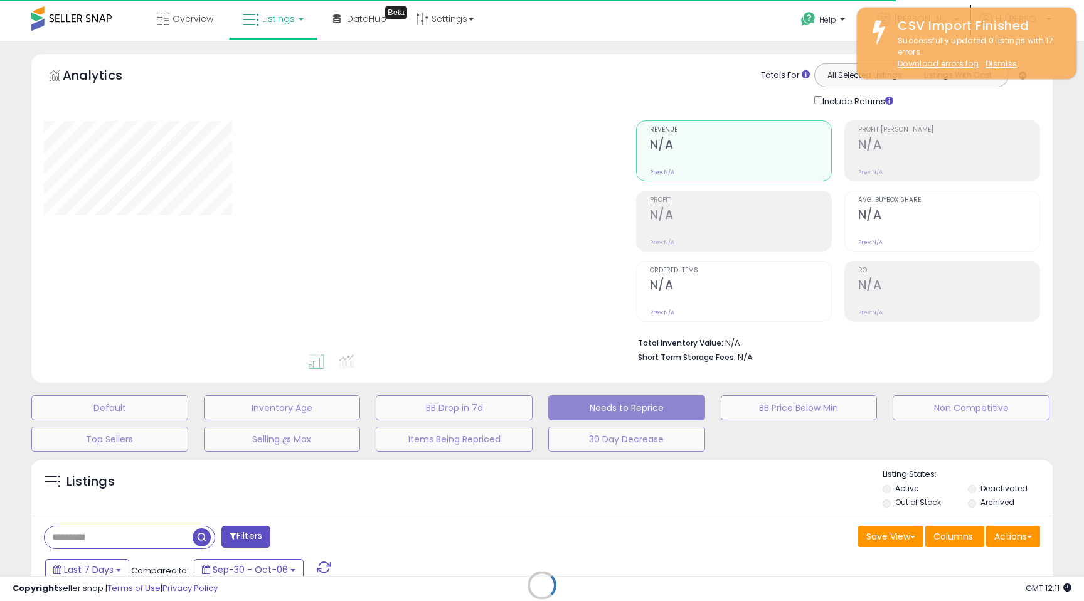
select select "**"
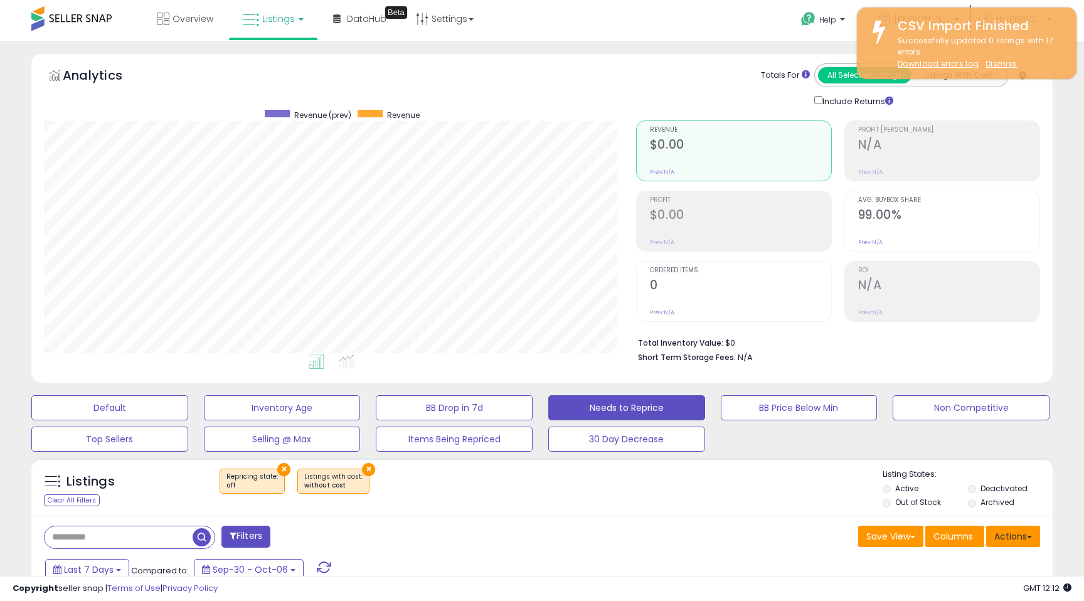
click at [1020, 535] on button "Actions" at bounding box center [1014, 536] width 54 height 21
click at [978, 562] on link "Import" at bounding box center [962, 563] width 137 height 19
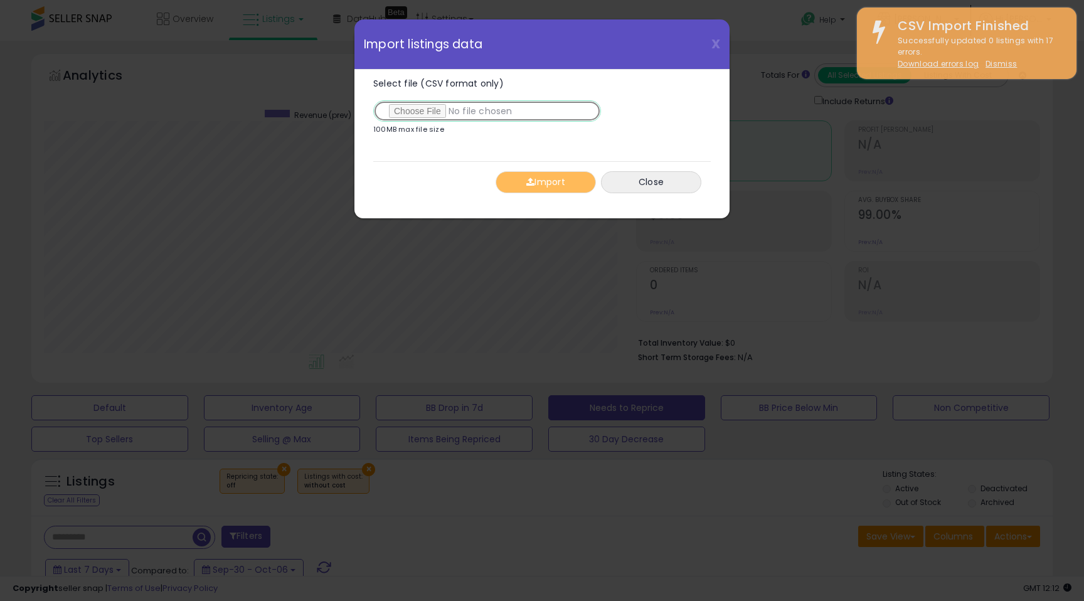
click at [419, 112] on input "Select file (CSV format only)" at bounding box center [487, 110] width 228 height 21
type input "**********"
click at [557, 187] on button "Import" at bounding box center [546, 182] width 100 height 22
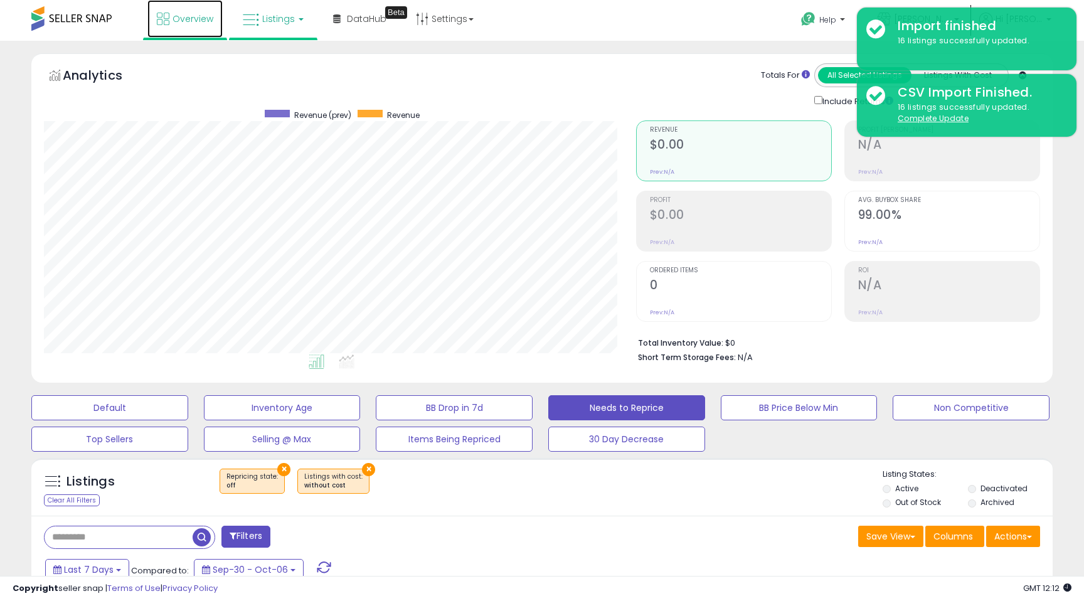
click at [190, 25] on link "Overview" at bounding box center [184, 19] width 75 height 38
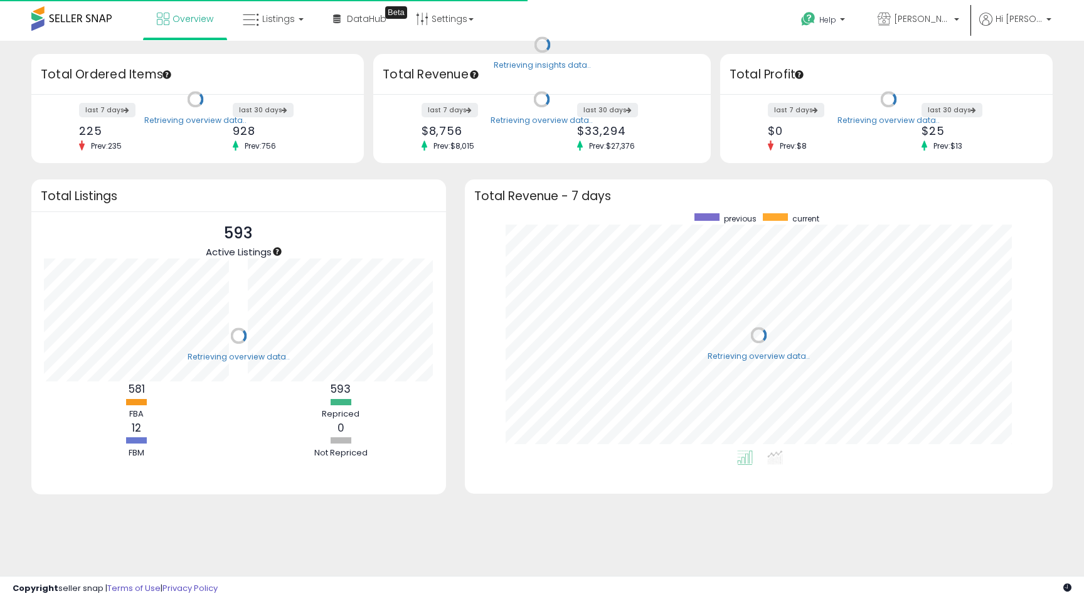
scroll to position [237, 563]
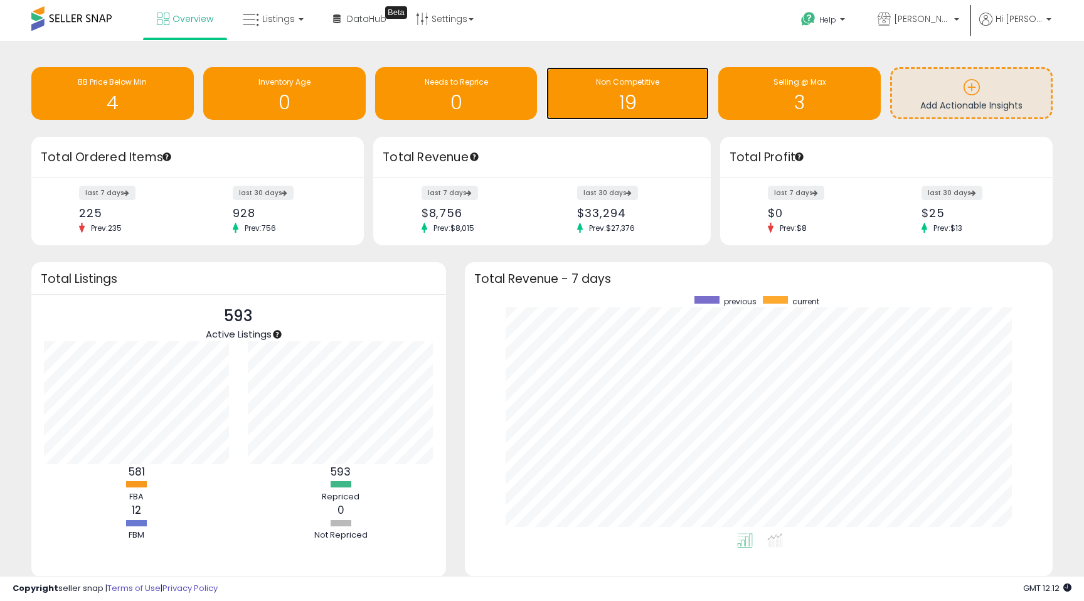
click at [636, 102] on h1 "19" at bounding box center [628, 102] width 150 height 21
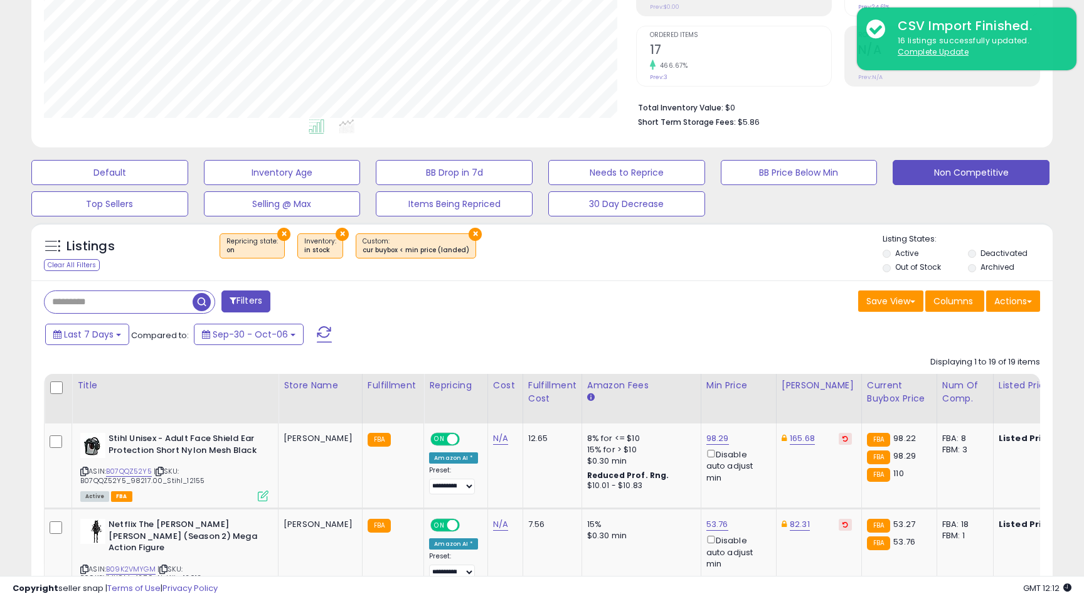
scroll to position [228, 0]
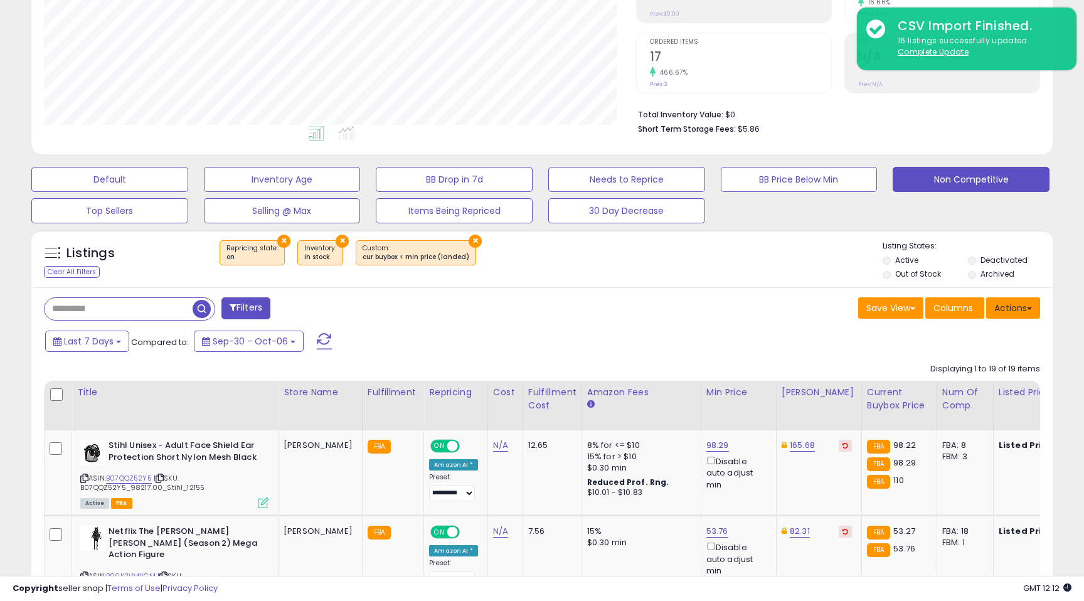
click at [1030, 312] on button "Actions" at bounding box center [1014, 307] width 54 height 21
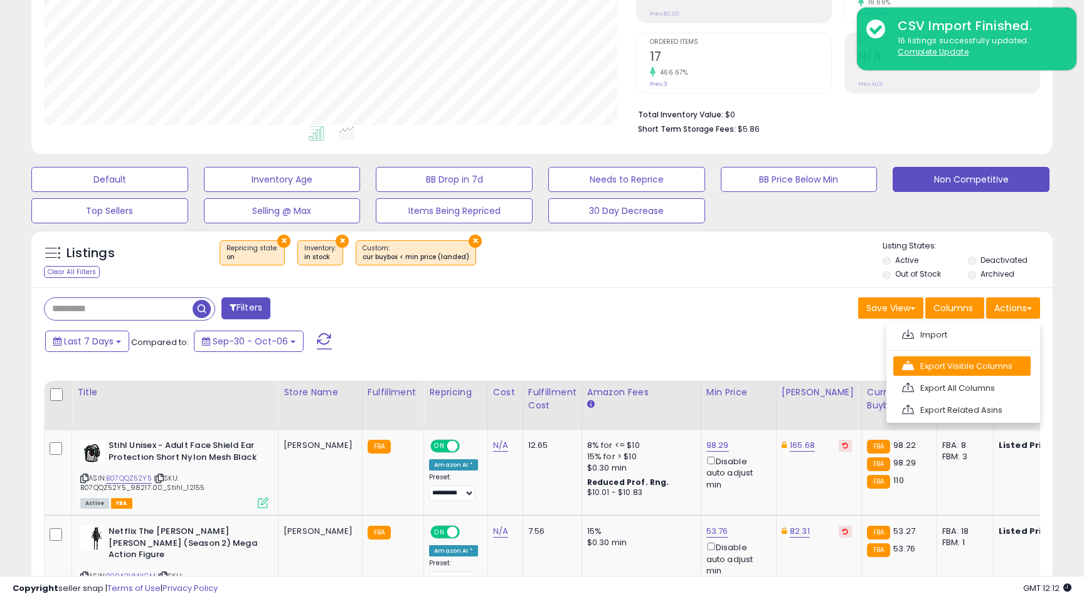
click at [976, 358] on link "Export Visible Columns" at bounding box center [962, 365] width 137 height 19
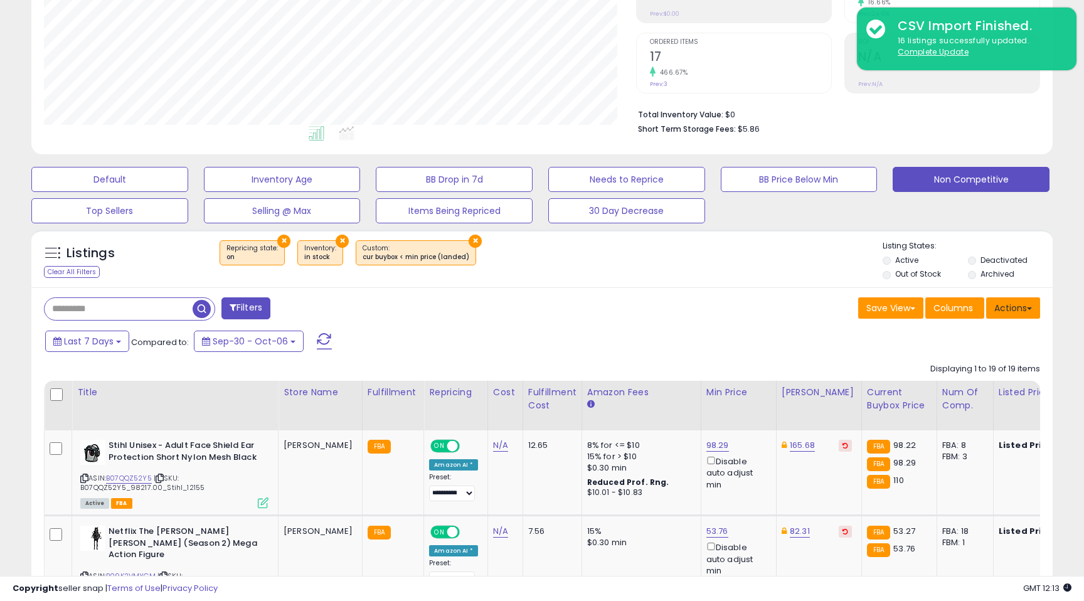
click at [1027, 304] on button "Actions" at bounding box center [1014, 307] width 54 height 21
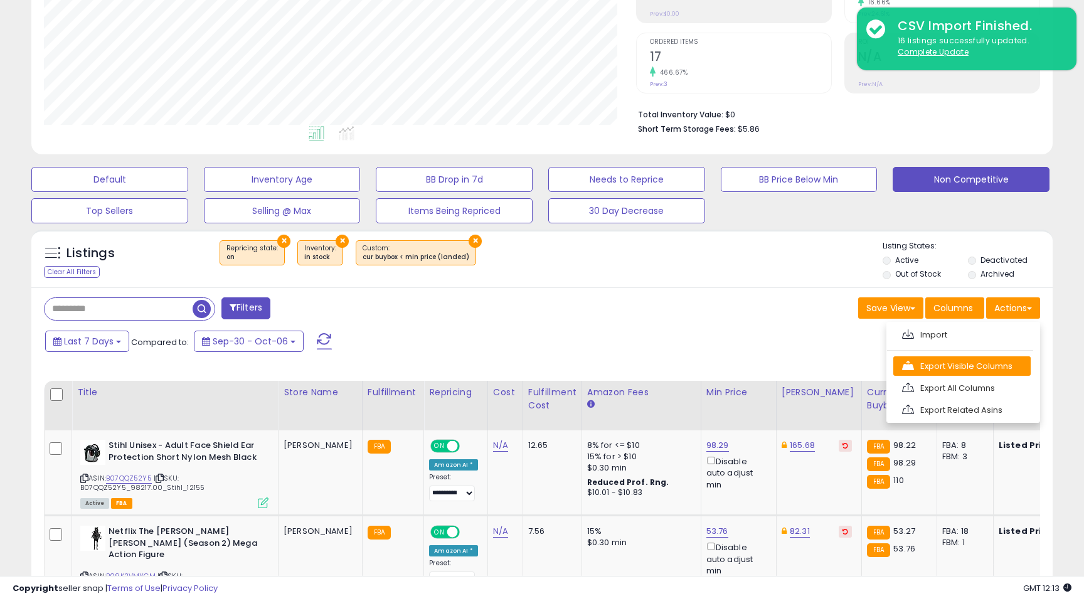
click at [977, 367] on link "Export Visible Columns" at bounding box center [962, 365] width 137 height 19
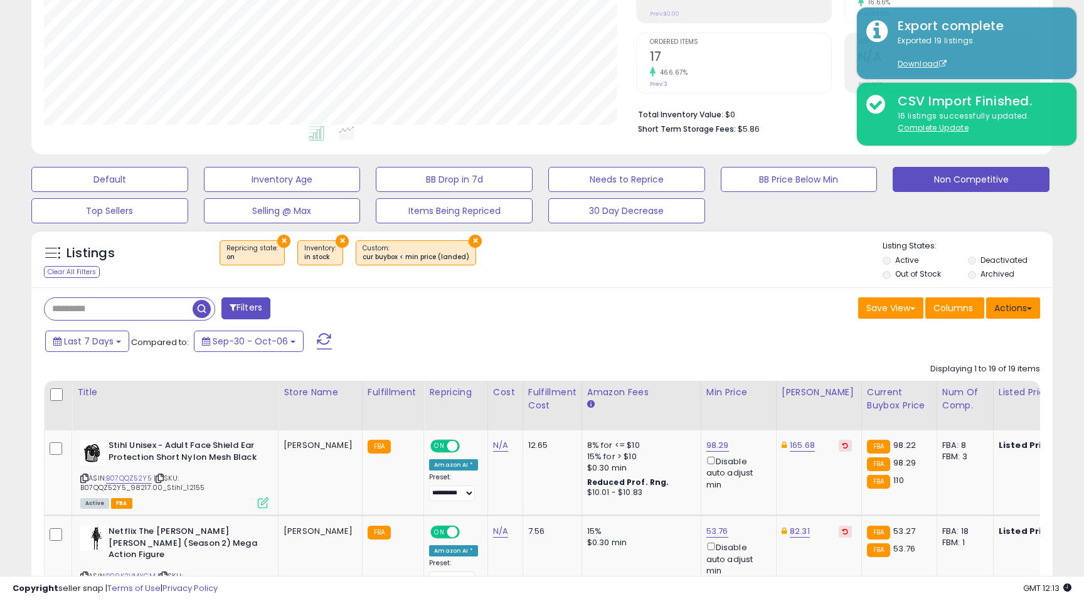
click at [1002, 313] on button "Actions" at bounding box center [1014, 307] width 54 height 21
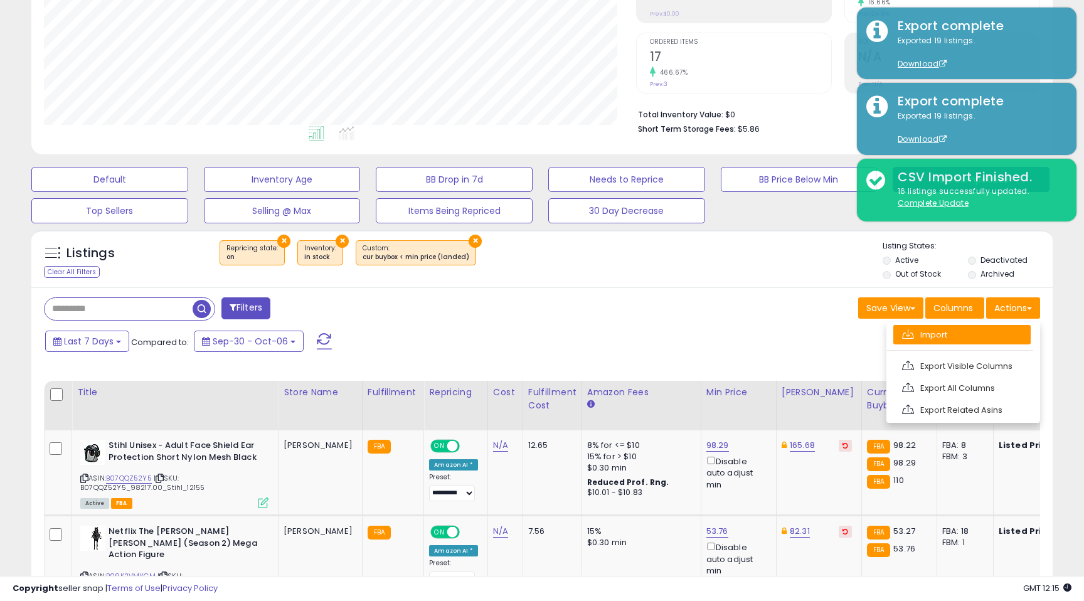
click at [945, 336] on link "Import" at bounding box center [962, 334] width 137 height 19
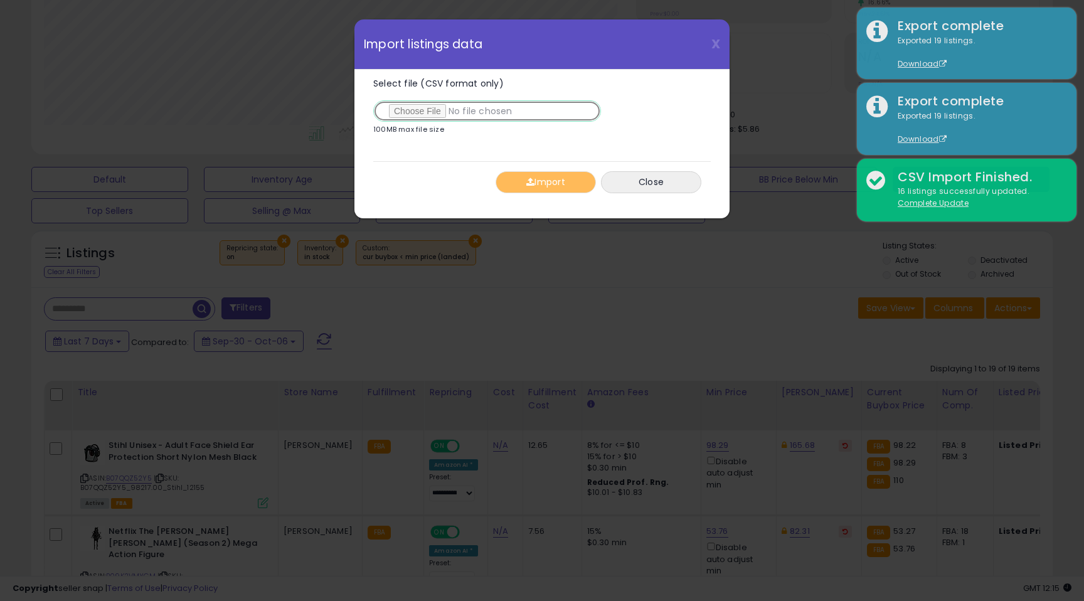
click at [427, 115] on input "Select file (CSV format only)" at bounding box center [487, 110] width 228 height 21
type input "**********"
click at [562, 182] on button "Import" at bounding box center [546, 182] width 100 height 22
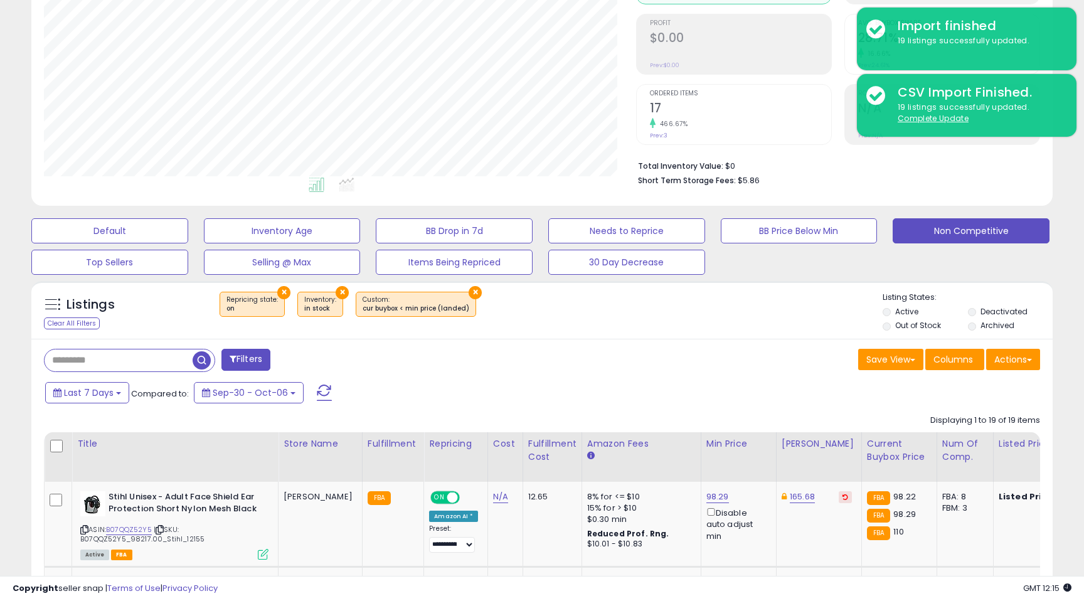
scroll to position [0, 0]
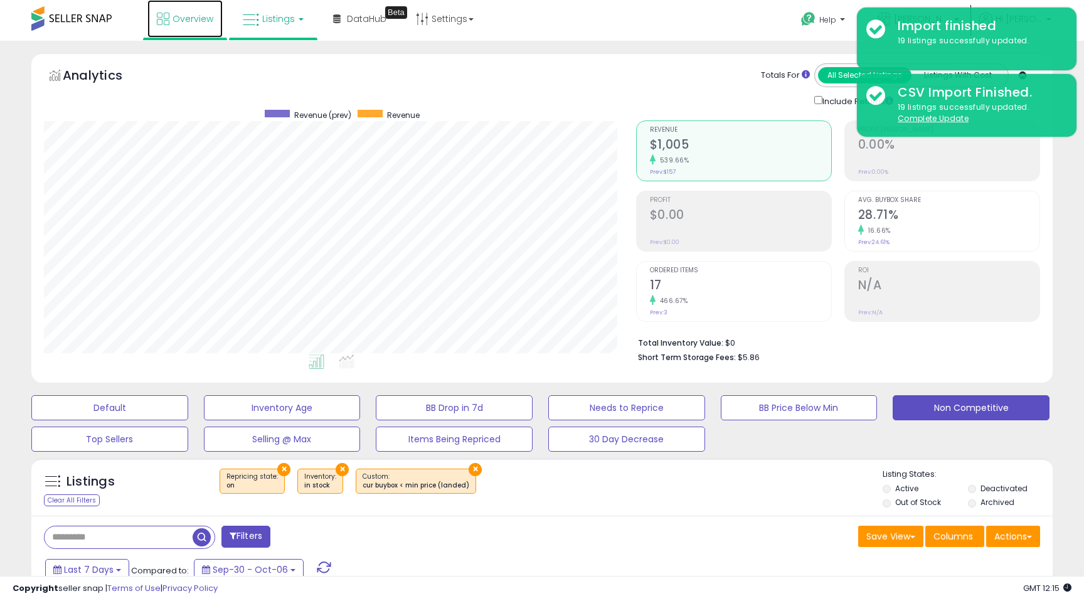
click at [195, 18] on span "Overview" at bounding box center [193, 19] width 41 height 13
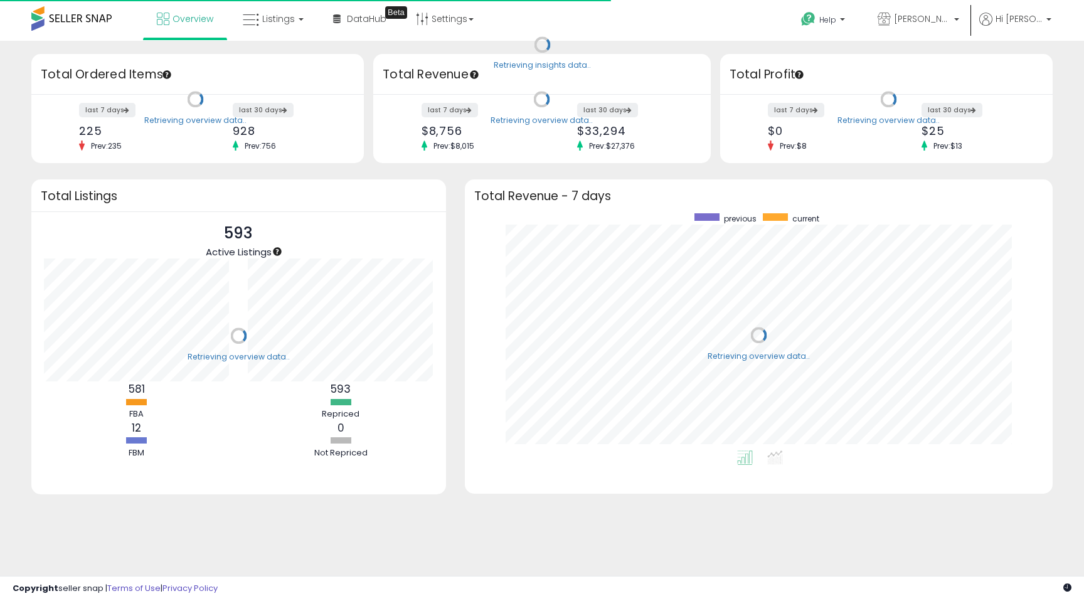
scroll to position [237, 563]
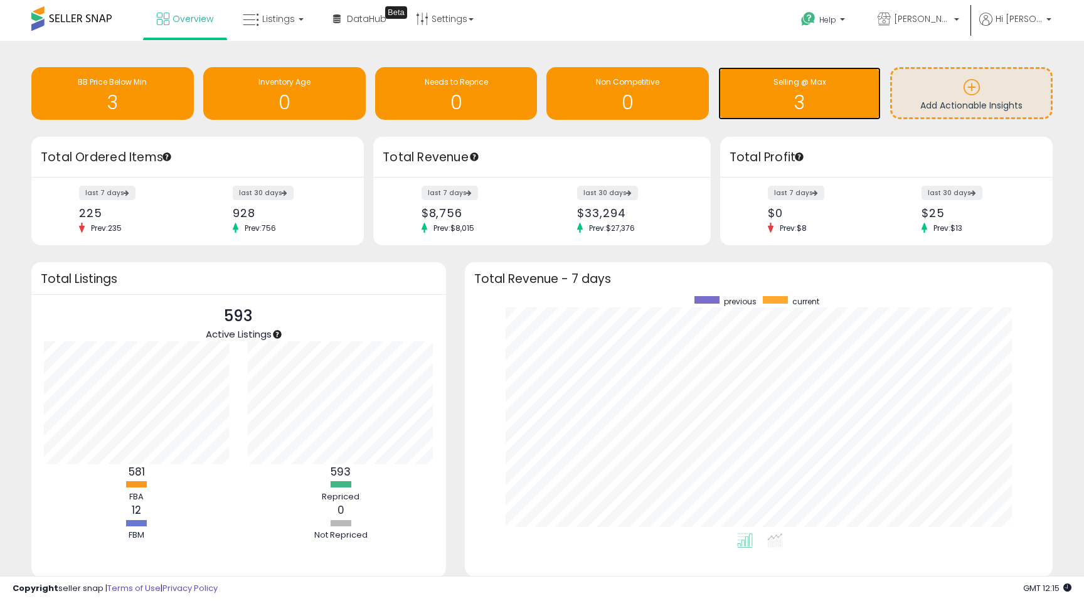
click at [806, 104] on h1 "3" at bounding box center [800, 102] width 150 height 21
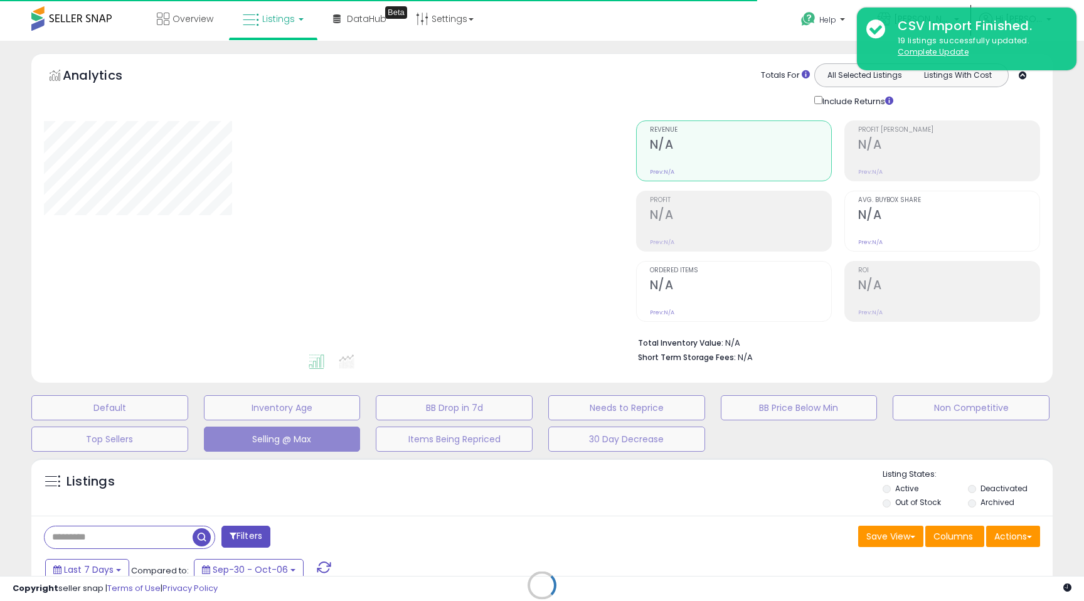
select select "**"
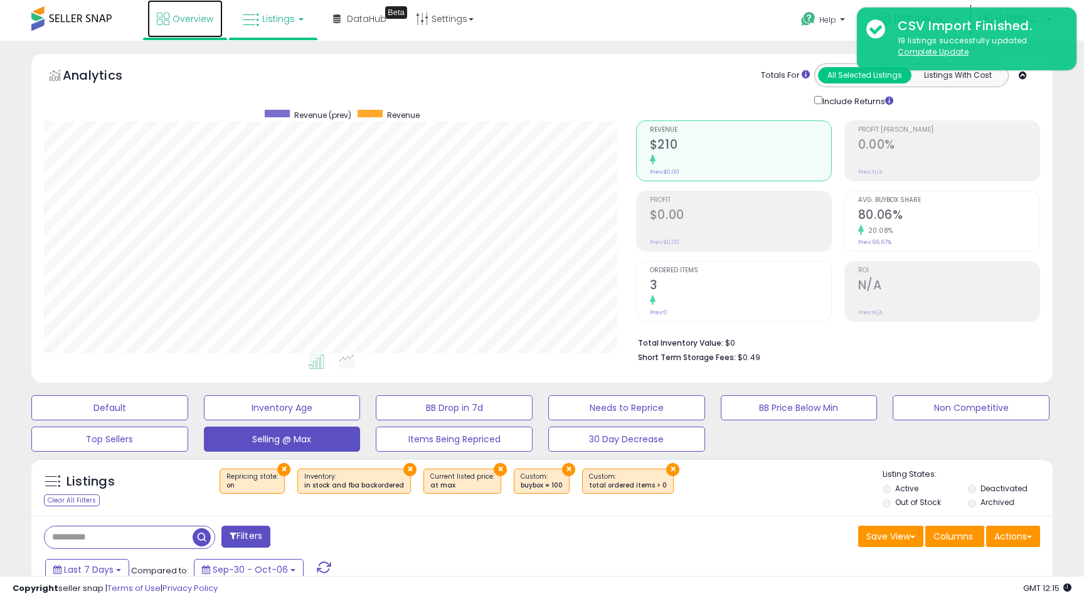
click at [199, 24] on span "Overview" at bounding box center [193, 19] width 41 height 13
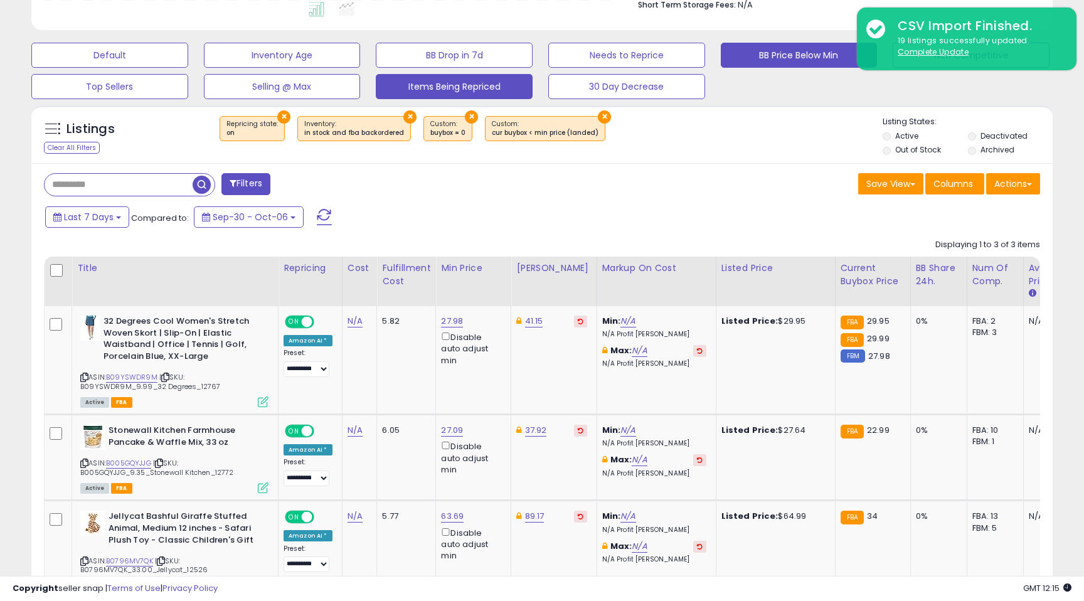
scroll to position [366, 0]
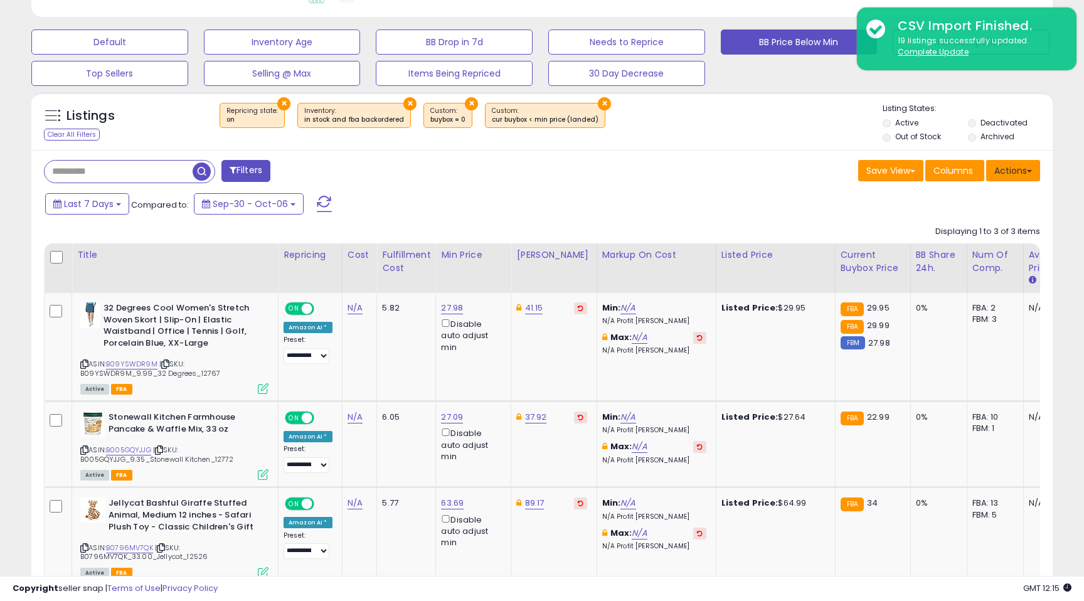
click at [1025, 168] on button "Actions" at bounding box center [1014, 170] width 54 height 21
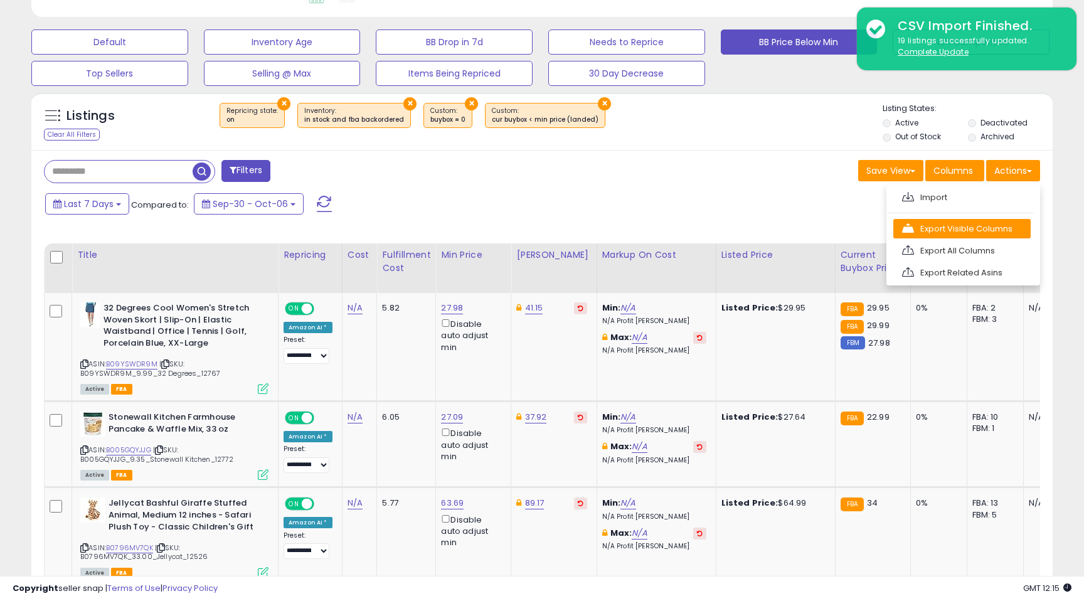
click at [987, 225] on link "Export Visible Columns" at bounding box center [962, 228] width 137 height 19
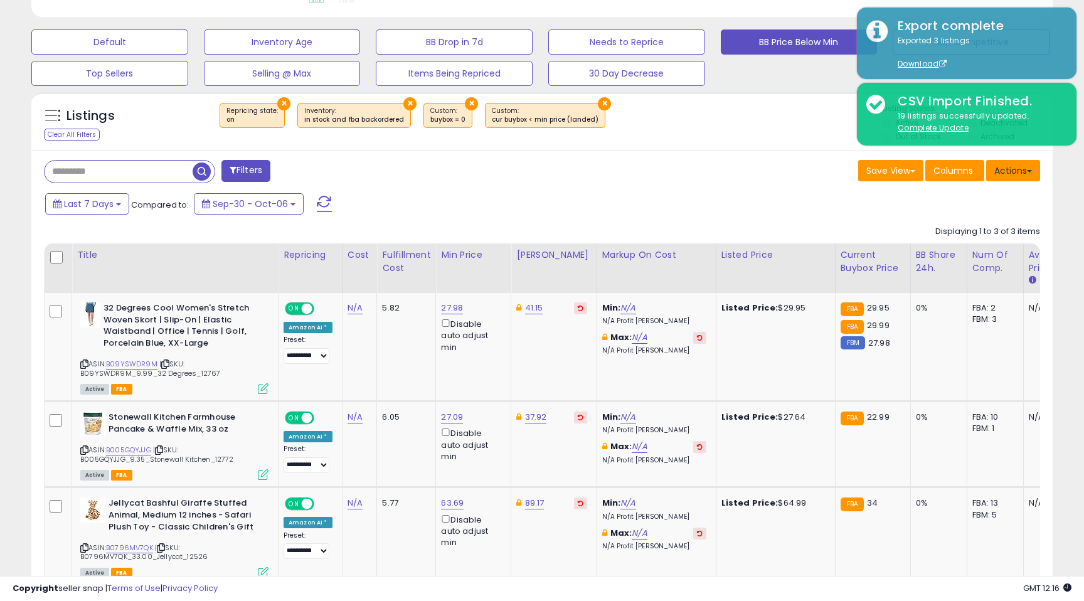
click at [1024, 165] on button "Actions" at bounding box center [1014, 170] width 54 height 21
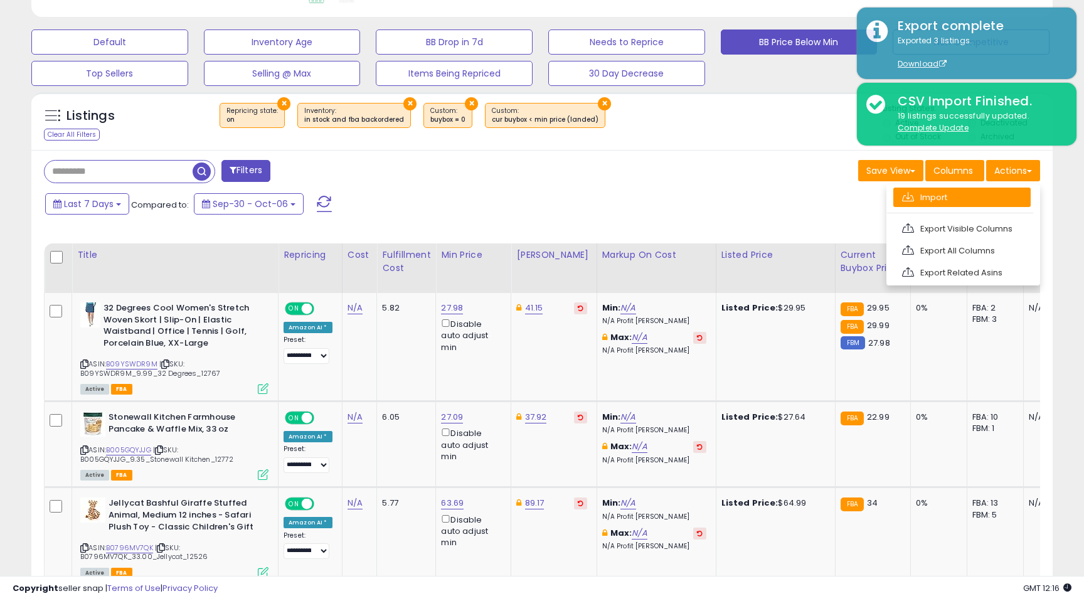
click at [978, 205] on link "Import" at bounding box center [962, 197] width 137 height 19
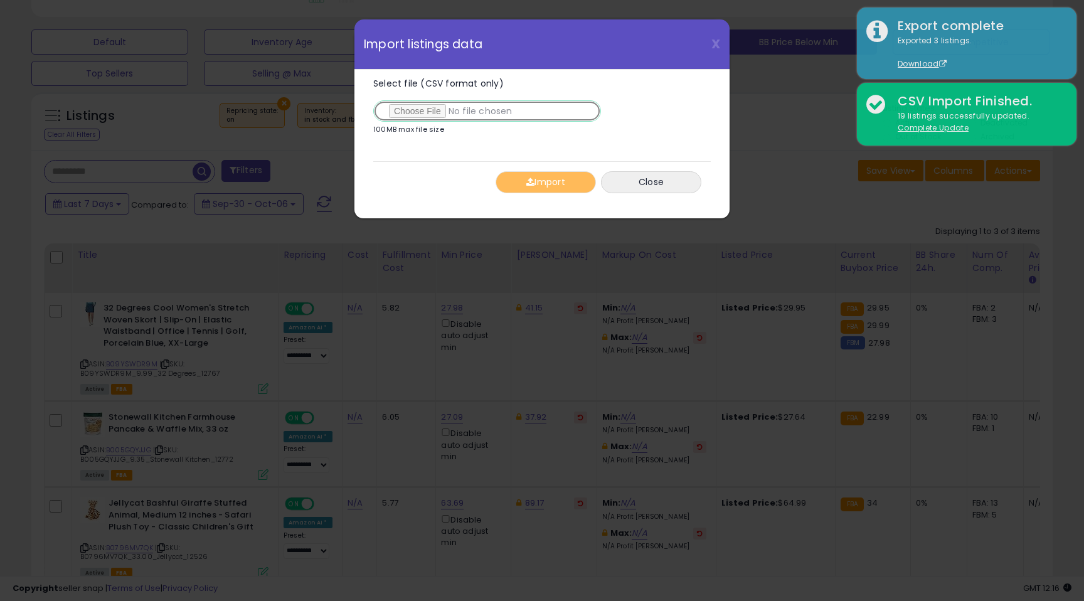
click at [411, 113] on input "Select file (CSV format only)" at bounding box center [487, 110] width 228 height 21
type input "**********"
click at [567, 180] on button "Import" at bounding box center [546, 182] width 100 height 22
